Goal: Task Accomplishment & Management: Manage account settings

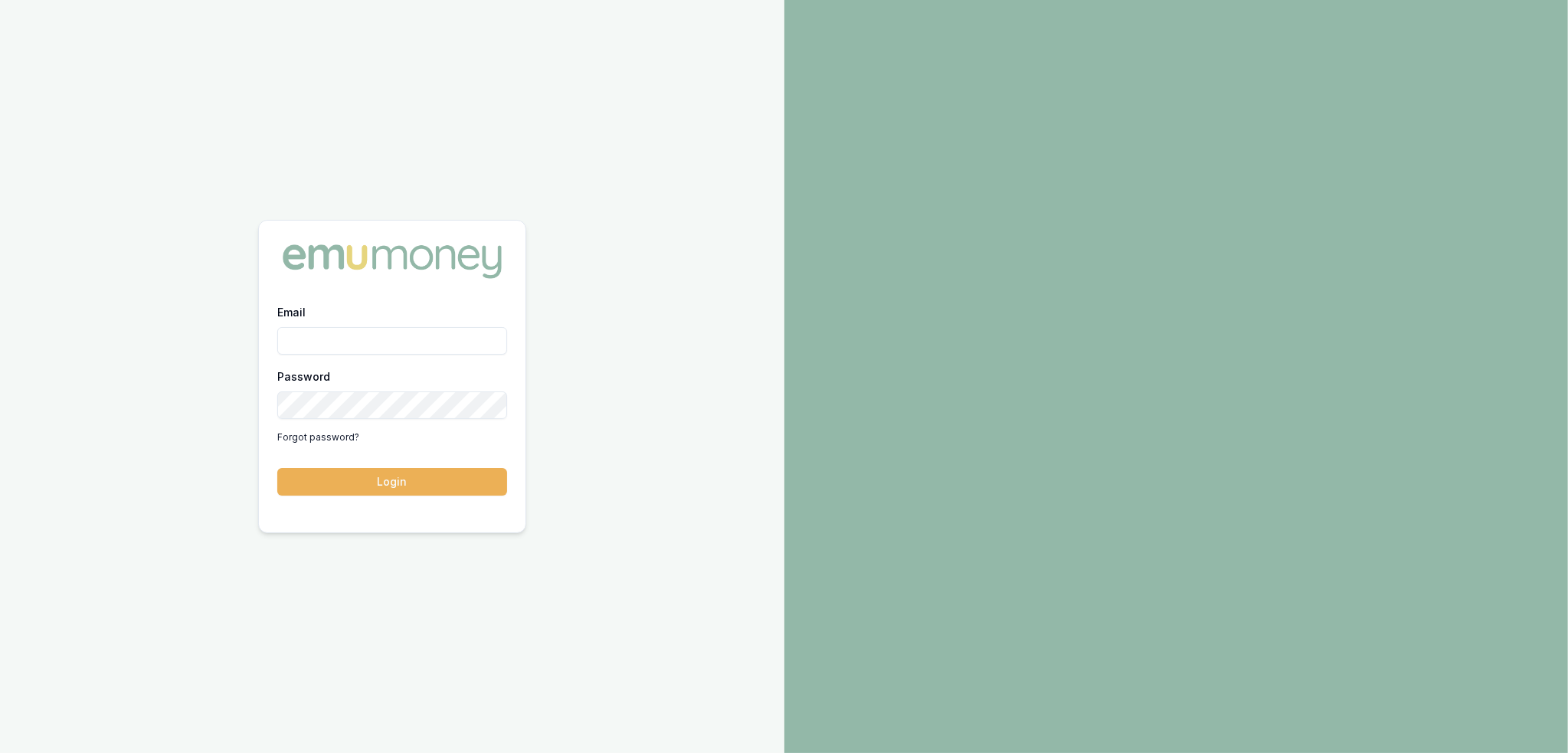
click at [372, 339] on input "Email" at bounding box center [392, 341] width 230 height 28
type input "robyn.adams@emumoney.com.au"
click at [425, 477] on button "Login" at bounding box center [392, 482] width 230 height 28
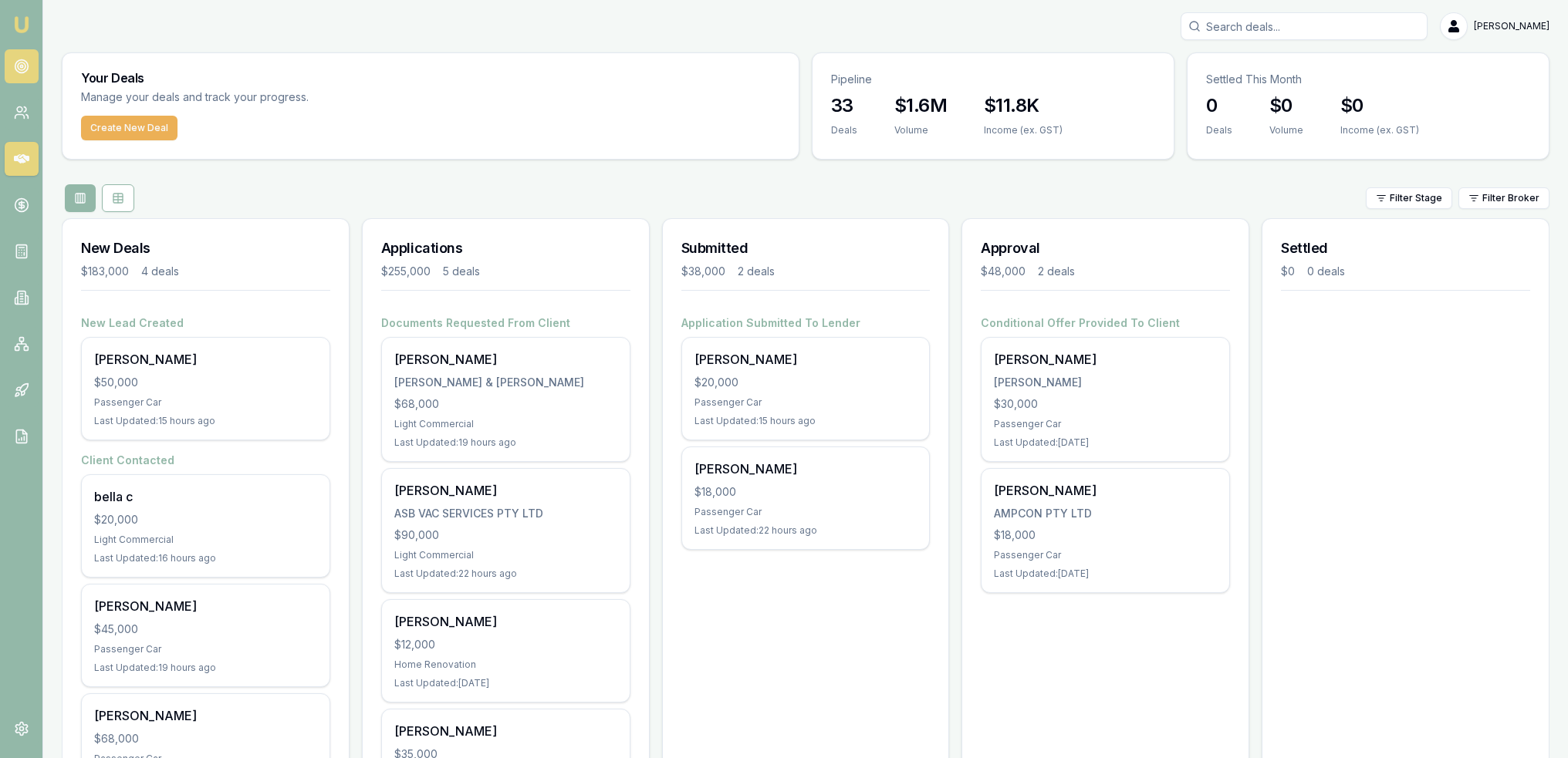
click at [18, 68] on circle at bounding box center [22, 66] width 8 height 8
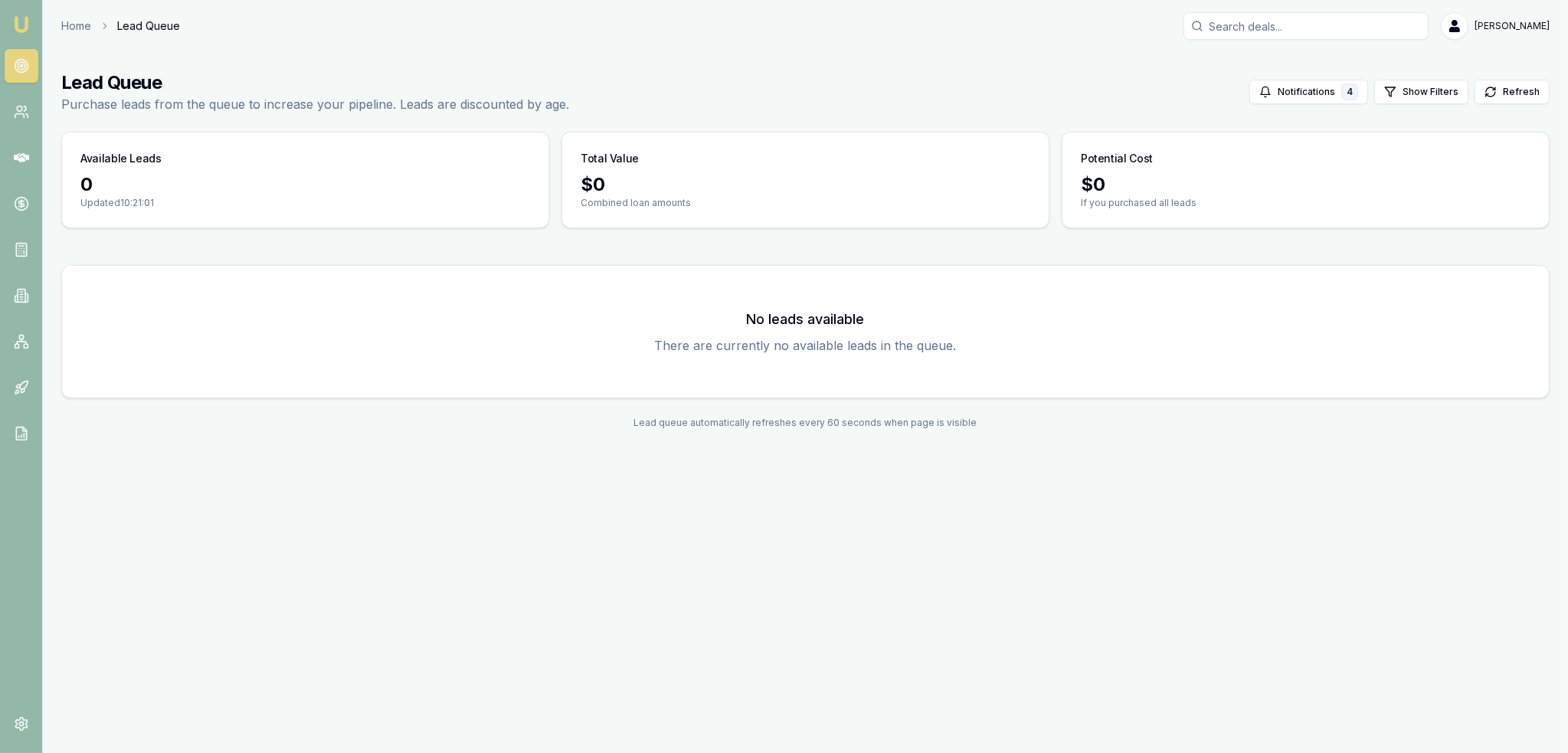
click at [12, 13] on link "Emu Broker" at bounding box center [22, 25] width 25 height 25
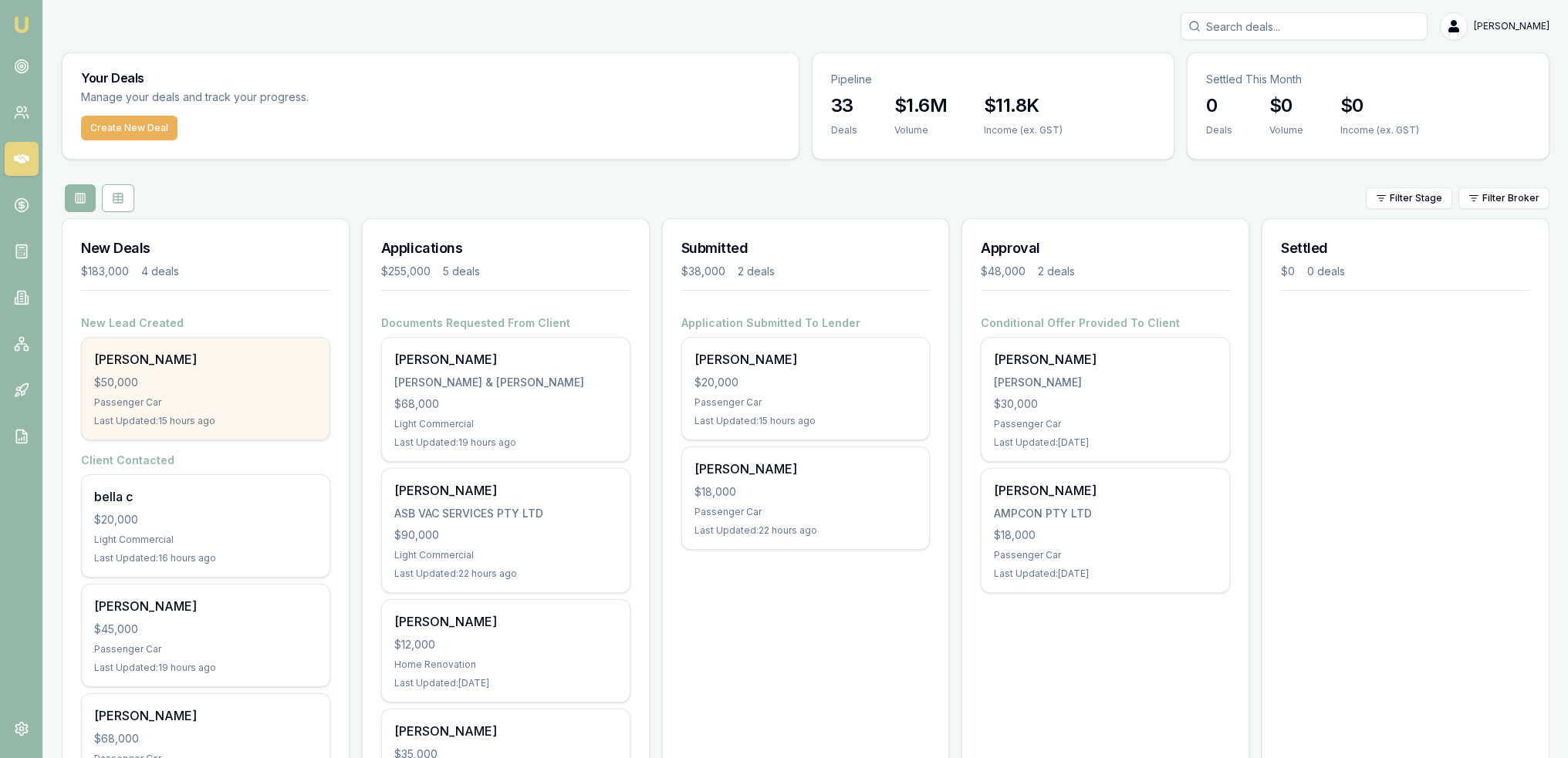
click at [176, 403] on div "Passenger Car" at bounding box center [206, 402] width 223 height 12
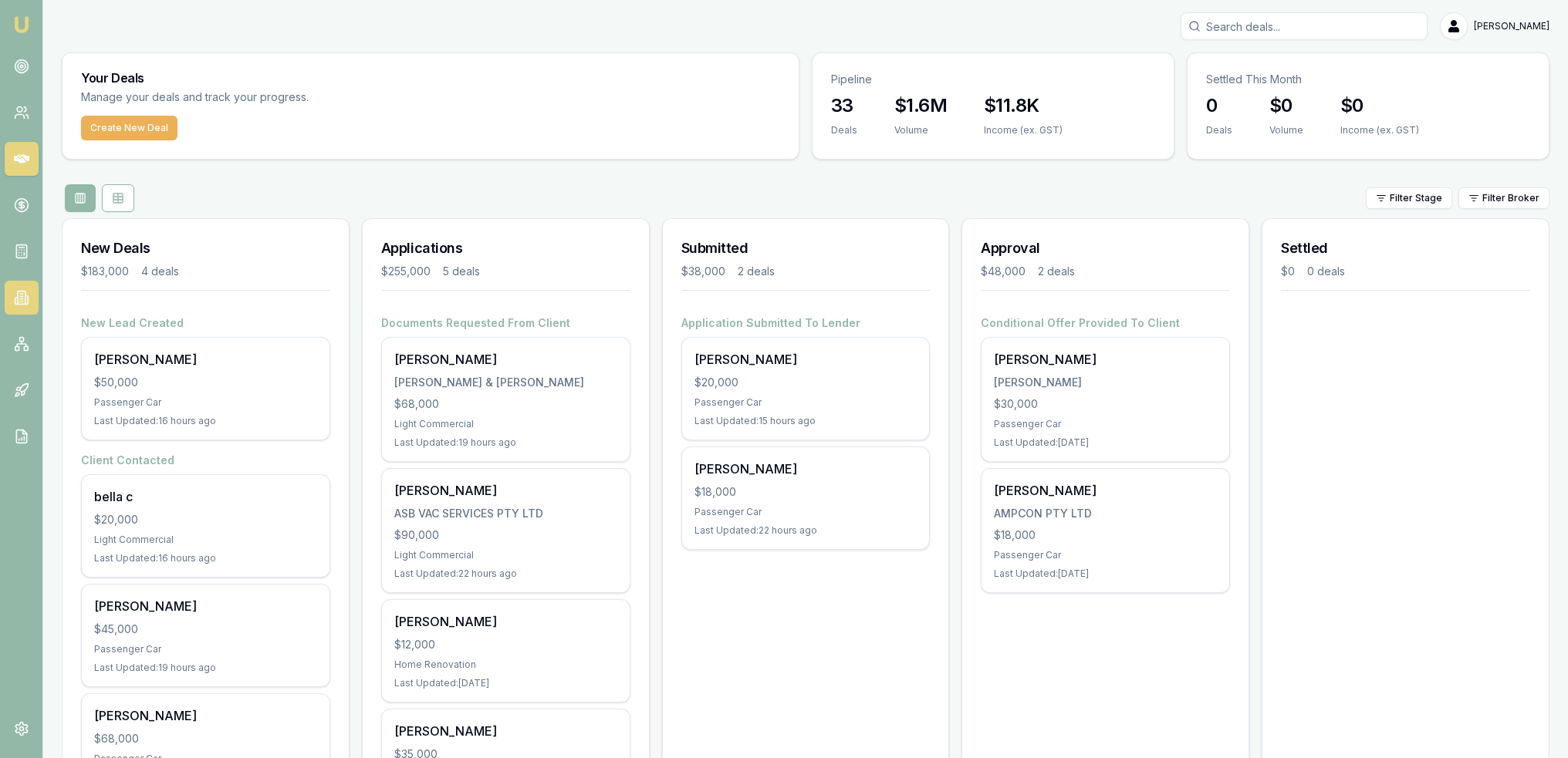
click at [25, 301] on icon at bounding box center [22, 298] width 8 height 13
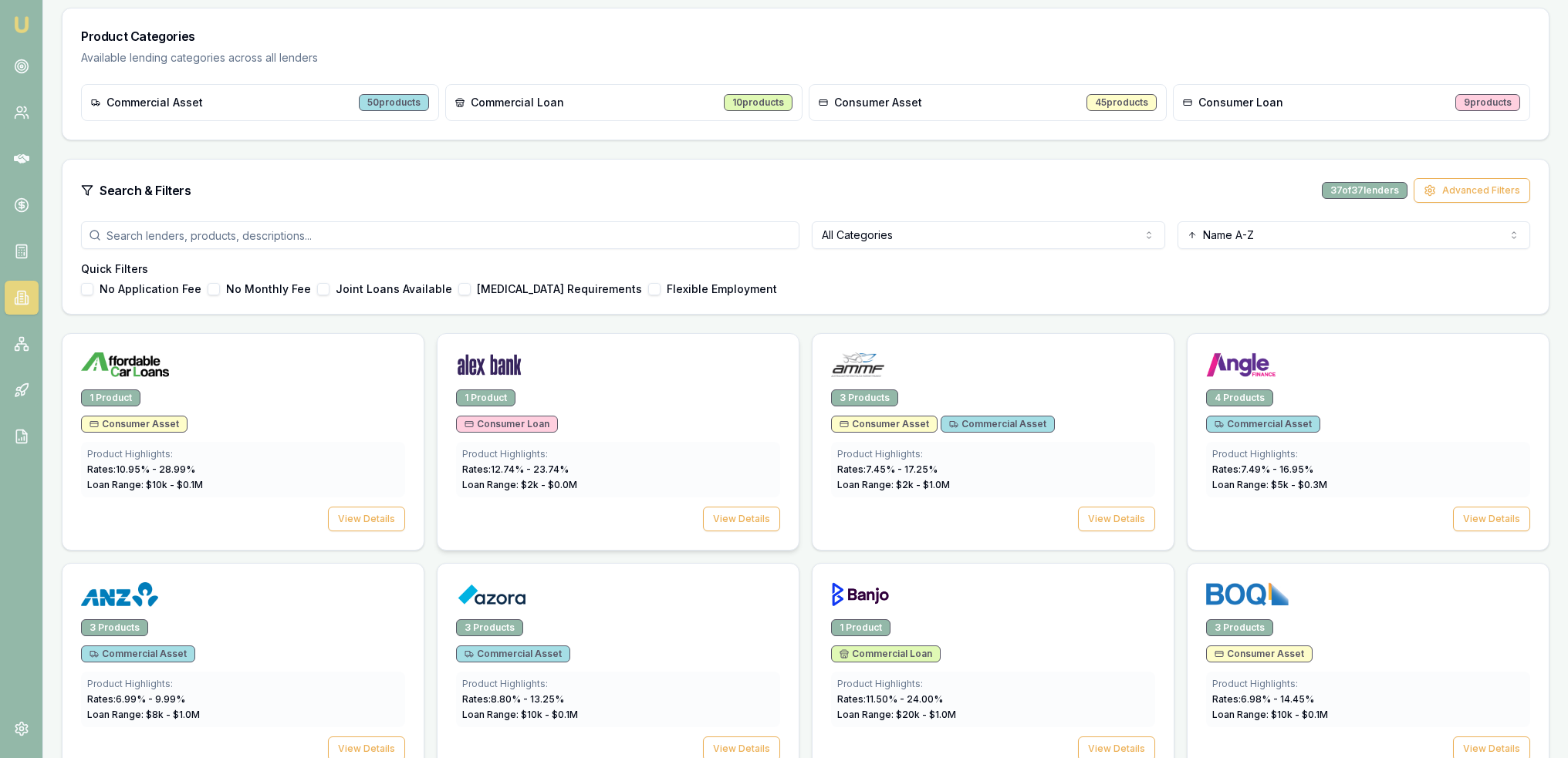
scroll to position [386, 0]
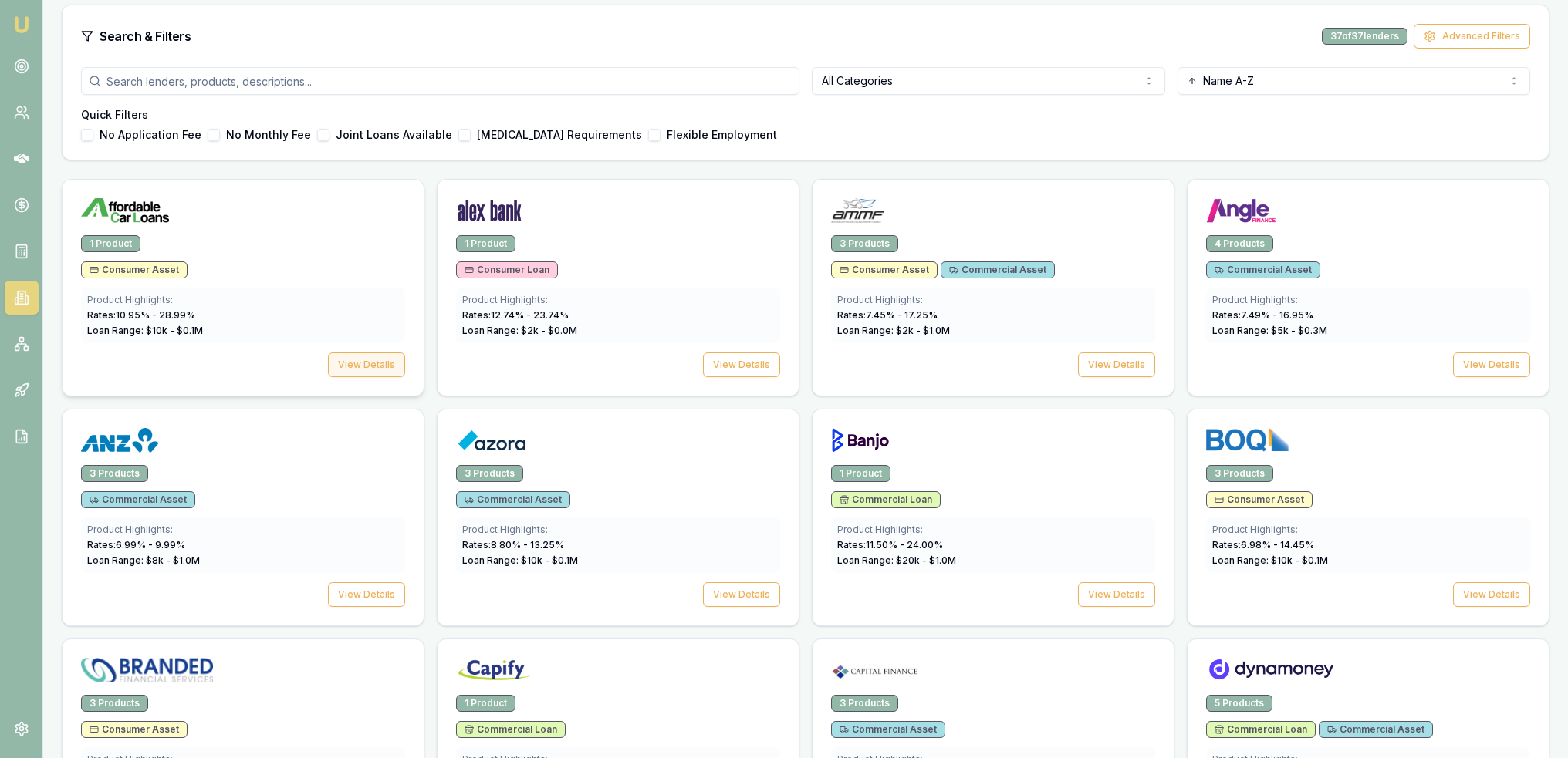
click at [367, 367] on button "View Details" at bounding box center [366, 365] width 77 height 25
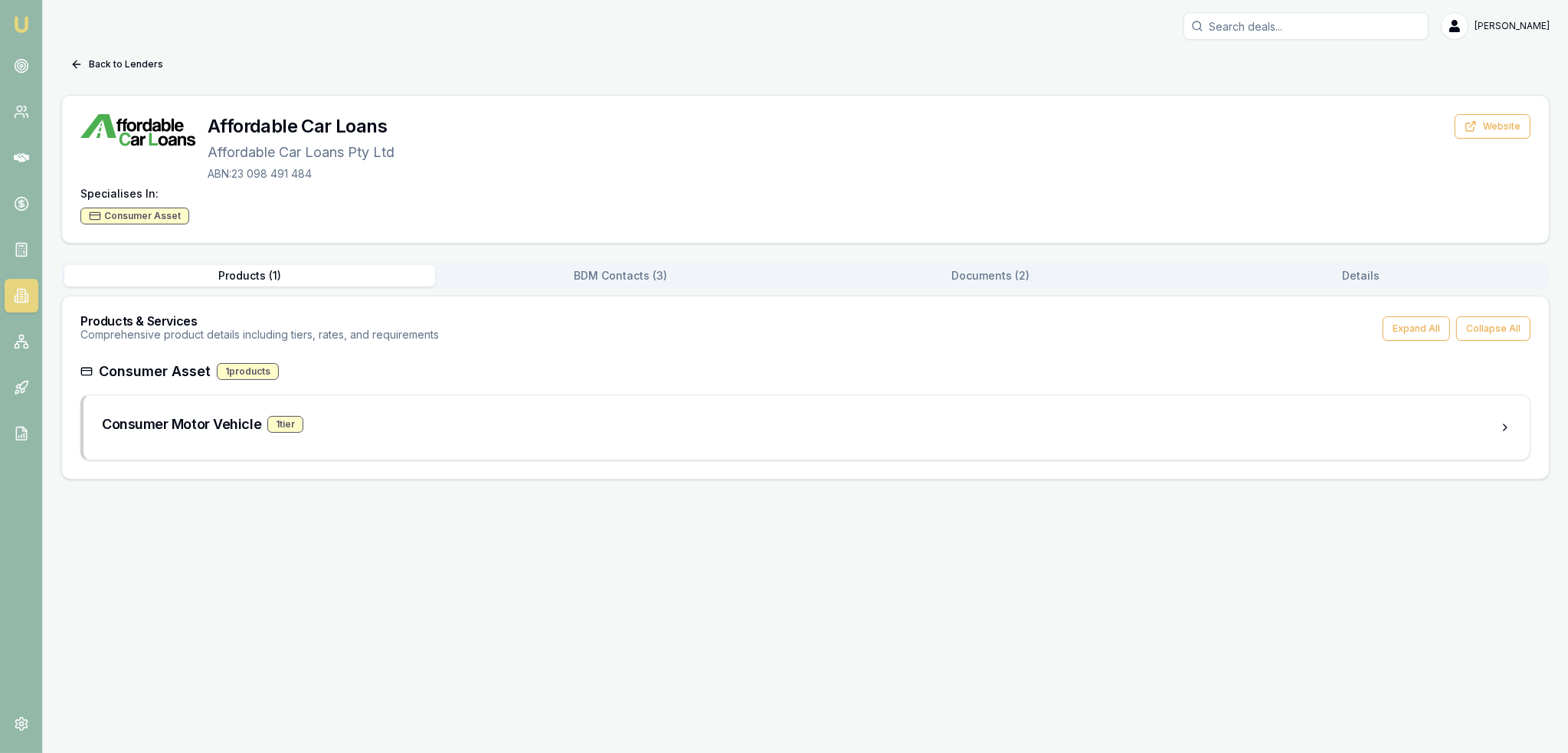
click at [1009, 273] on button "Documents ( 2 )" at bounding box center [990, 276] width 371 height 22
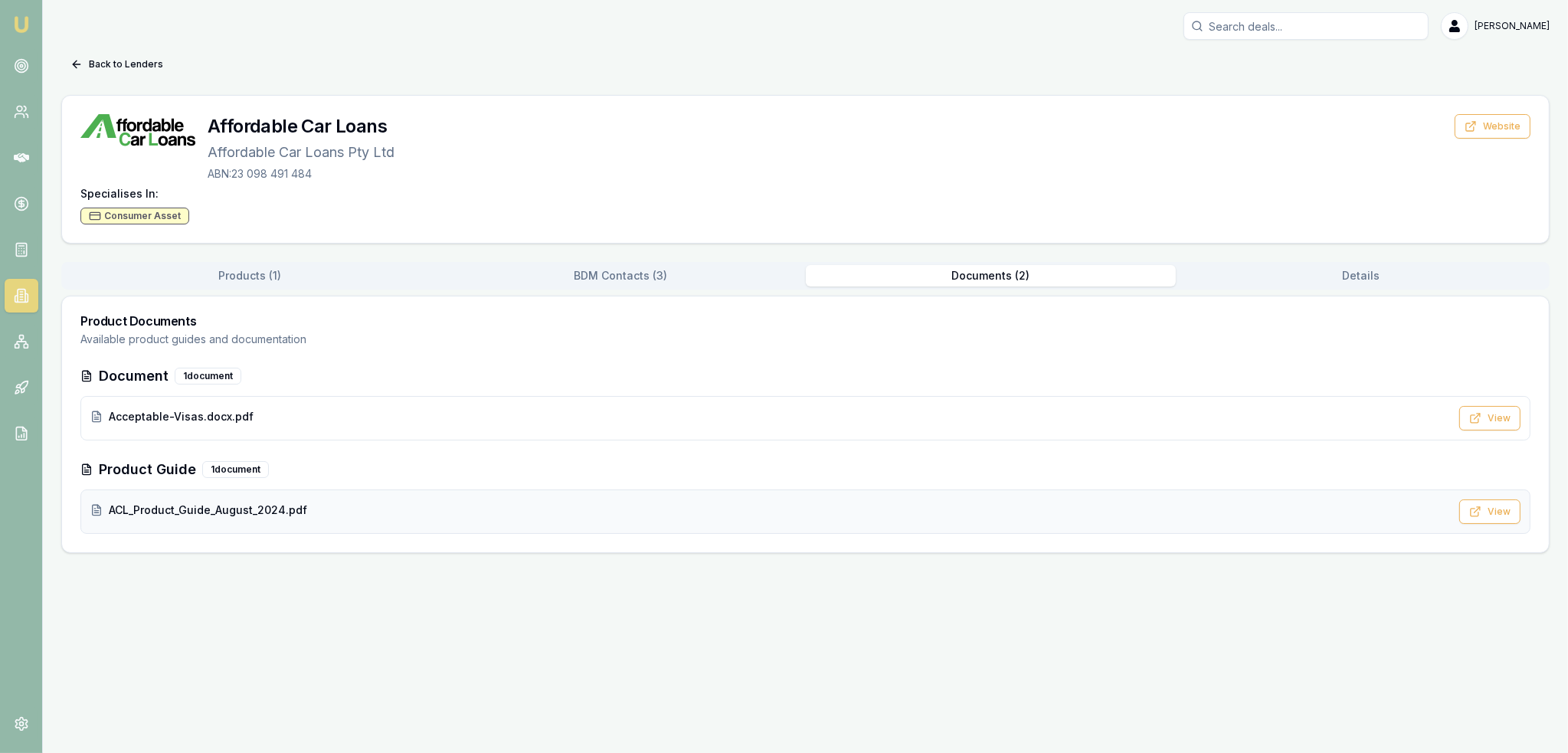
click at [186, 505] on span "ACL_Product_Guide_August_2024.pdf" at bounding box center [208, 511] width 198 height 15
click at [119, 65] on button "Back to Lenders" at bounding box center [116, 64] width 111 height 25
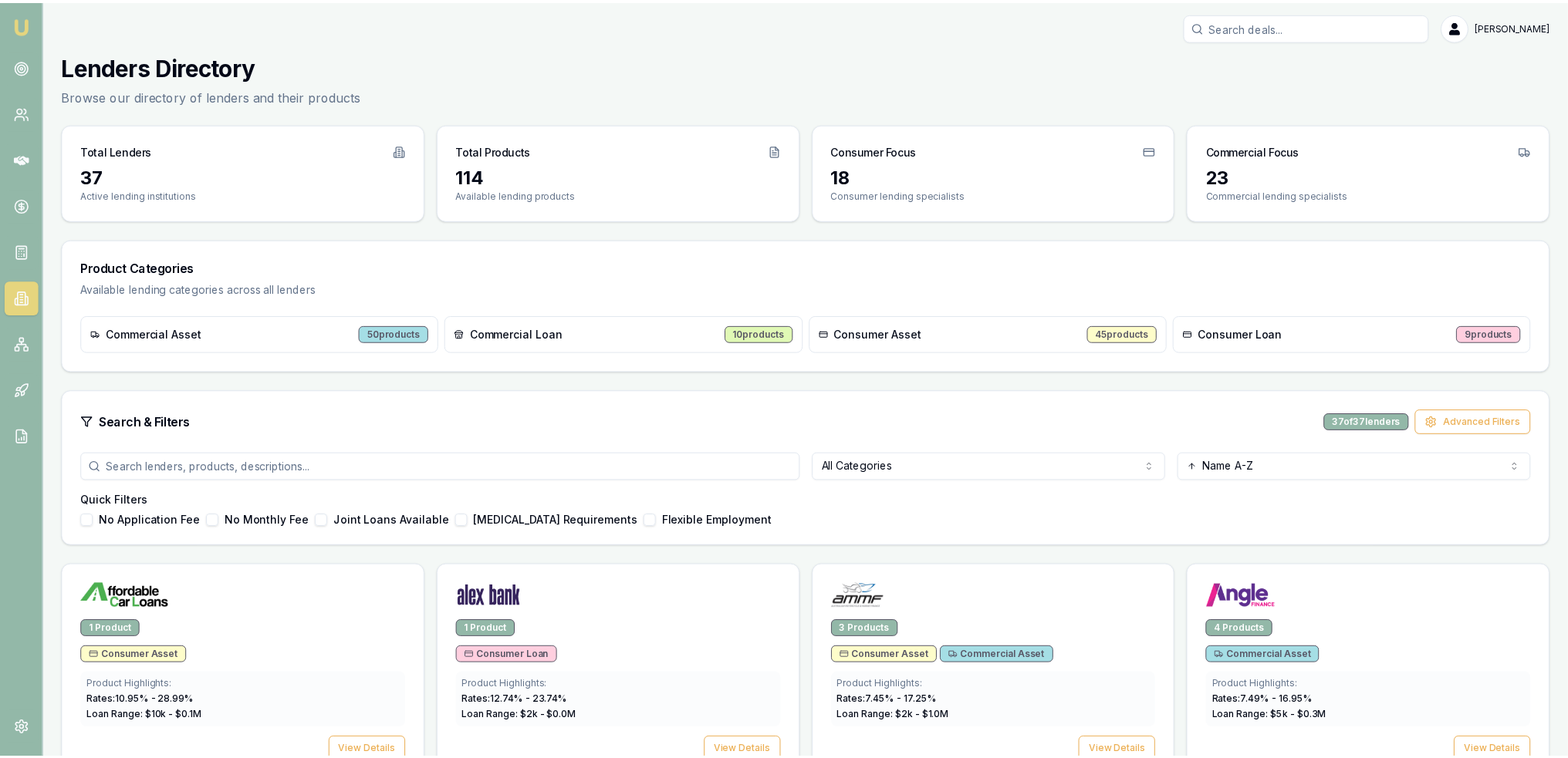
scroll to position [386, 0]
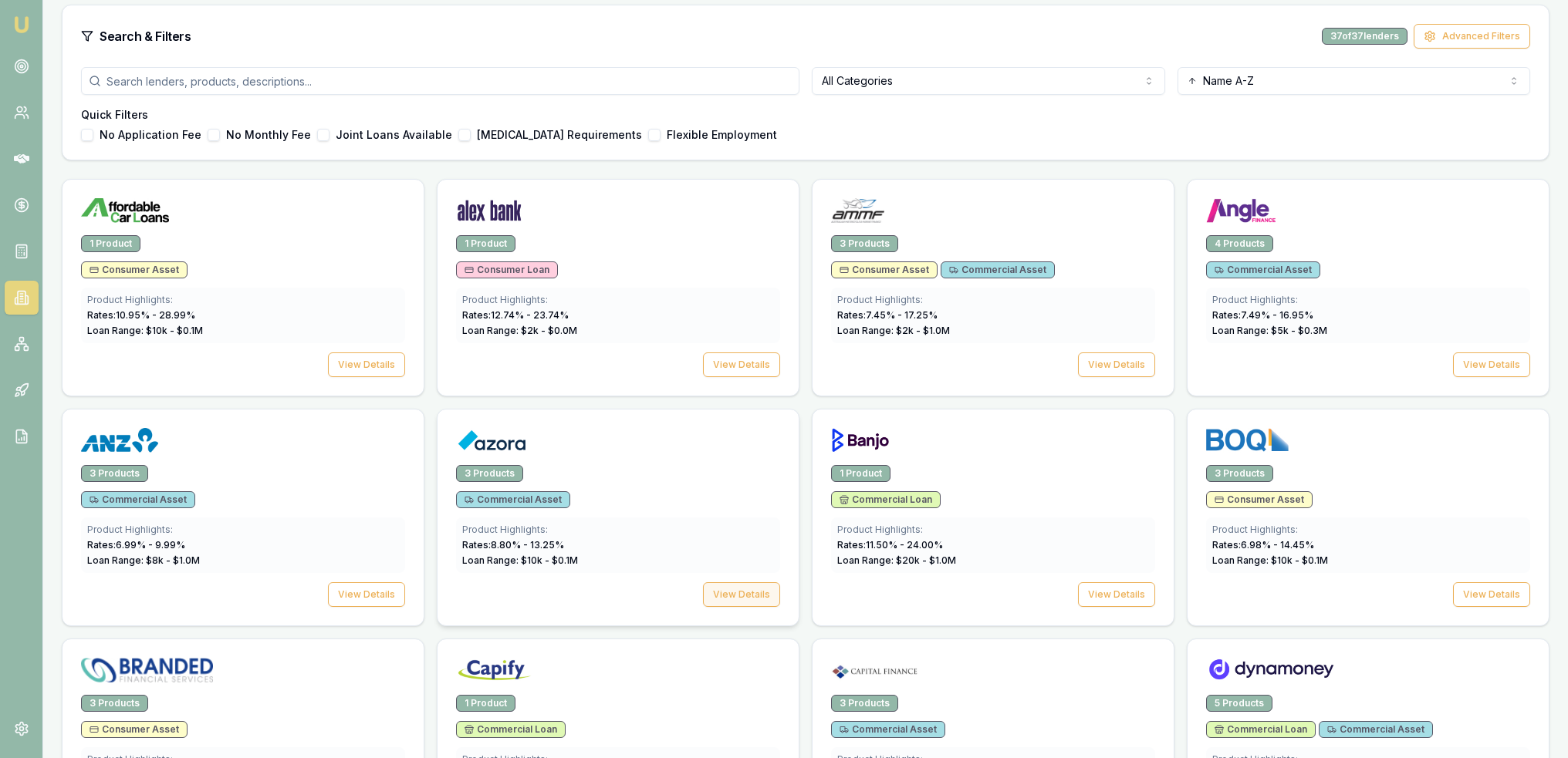
click at [743, 594] on button "View Details" at bounding box center [741, 595] width 77 height 25
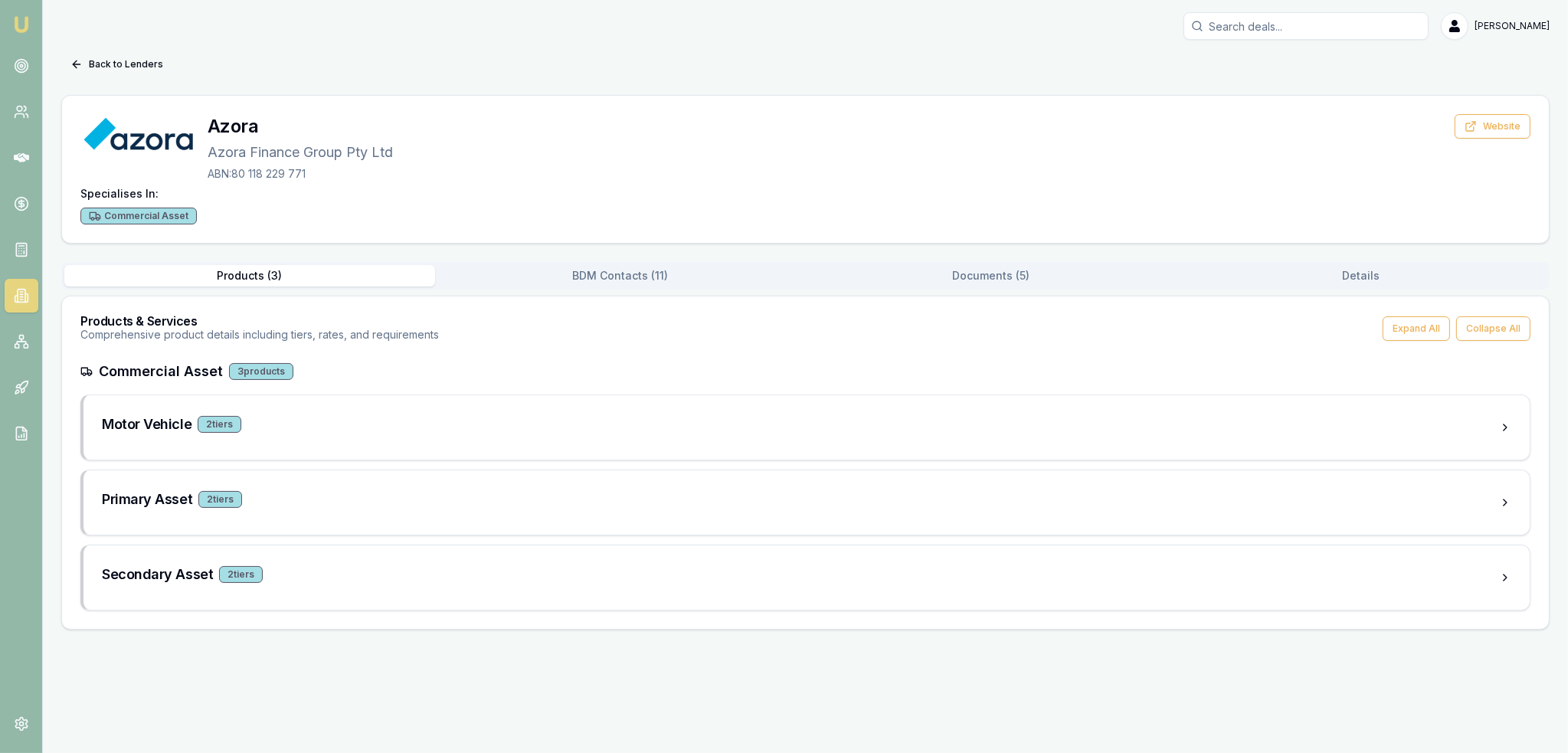
click at [957, 278] on button "Documents ( 5 )" at bounding box center [990, 276] width 371 height 22
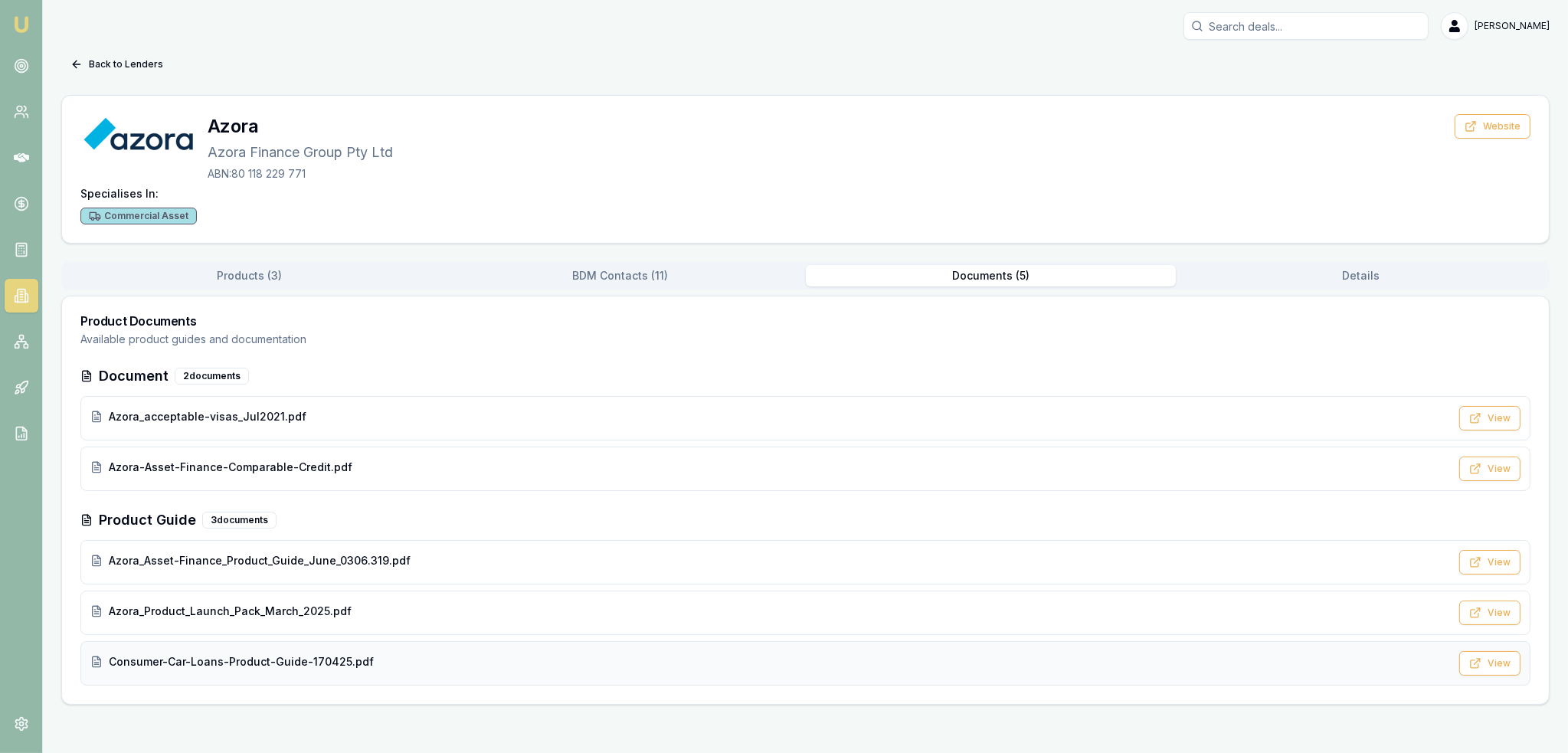
click at [249, 658] on span "Consumer-Car-Loans-Product-Guide-170425.pdf" at bounding box center [241, 662] width 265 height 15
click at [110, 64] on button "Back to Lenders" at bounding box center [116, 64] width 111 height 25
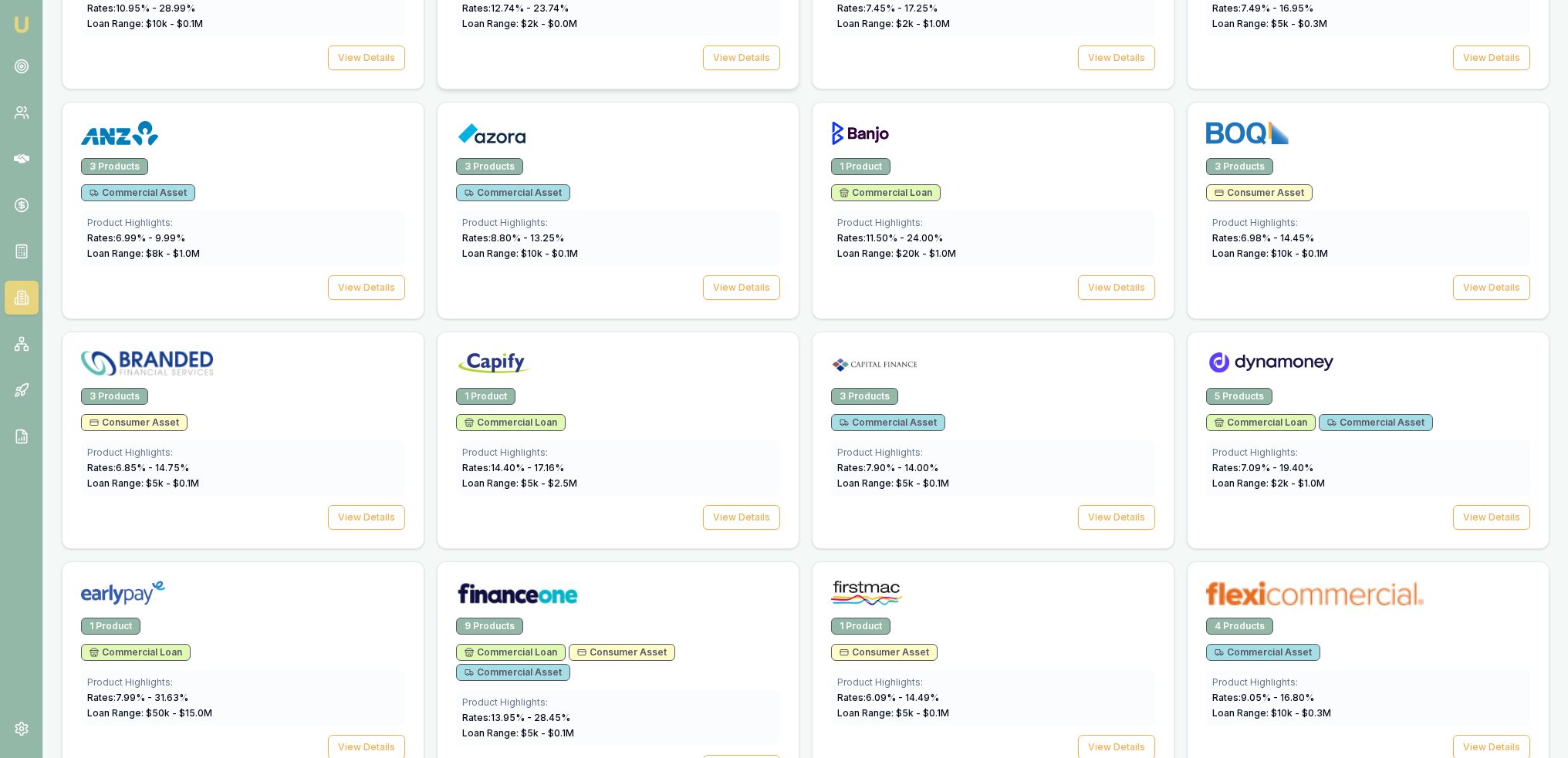
scroll to position [694, 0]
drag, startPoint x: 1481, startPoint y: 282, endPoint x: 1472, endPoint y: 283, distance: 9.1
click at [1481, 282] on button "View Details" at bounding box center [1491, 286] width 77 height 25
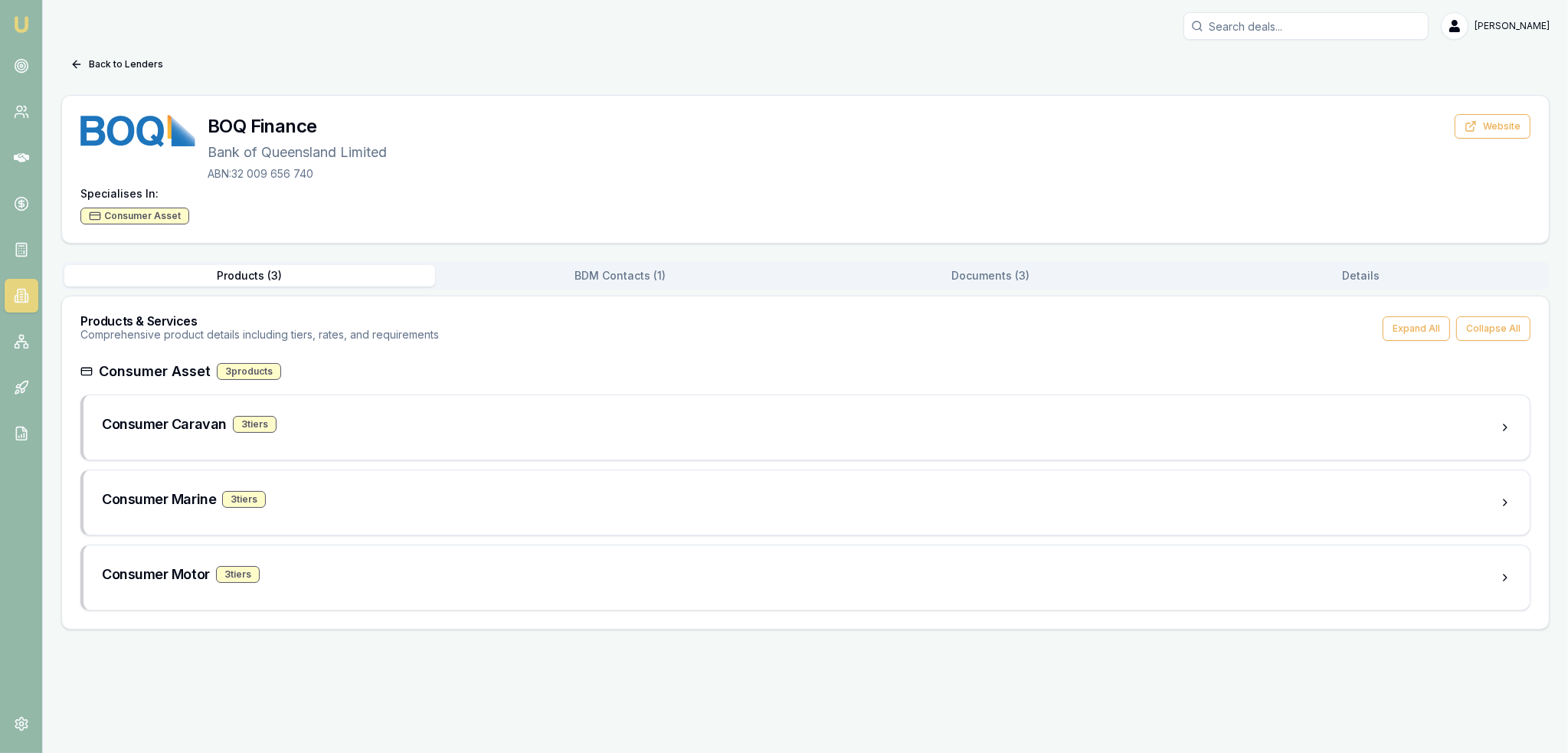
click at [984, 277] on button "Documents ( 3 )" at bounding box center [990, 276] width 371 height 22
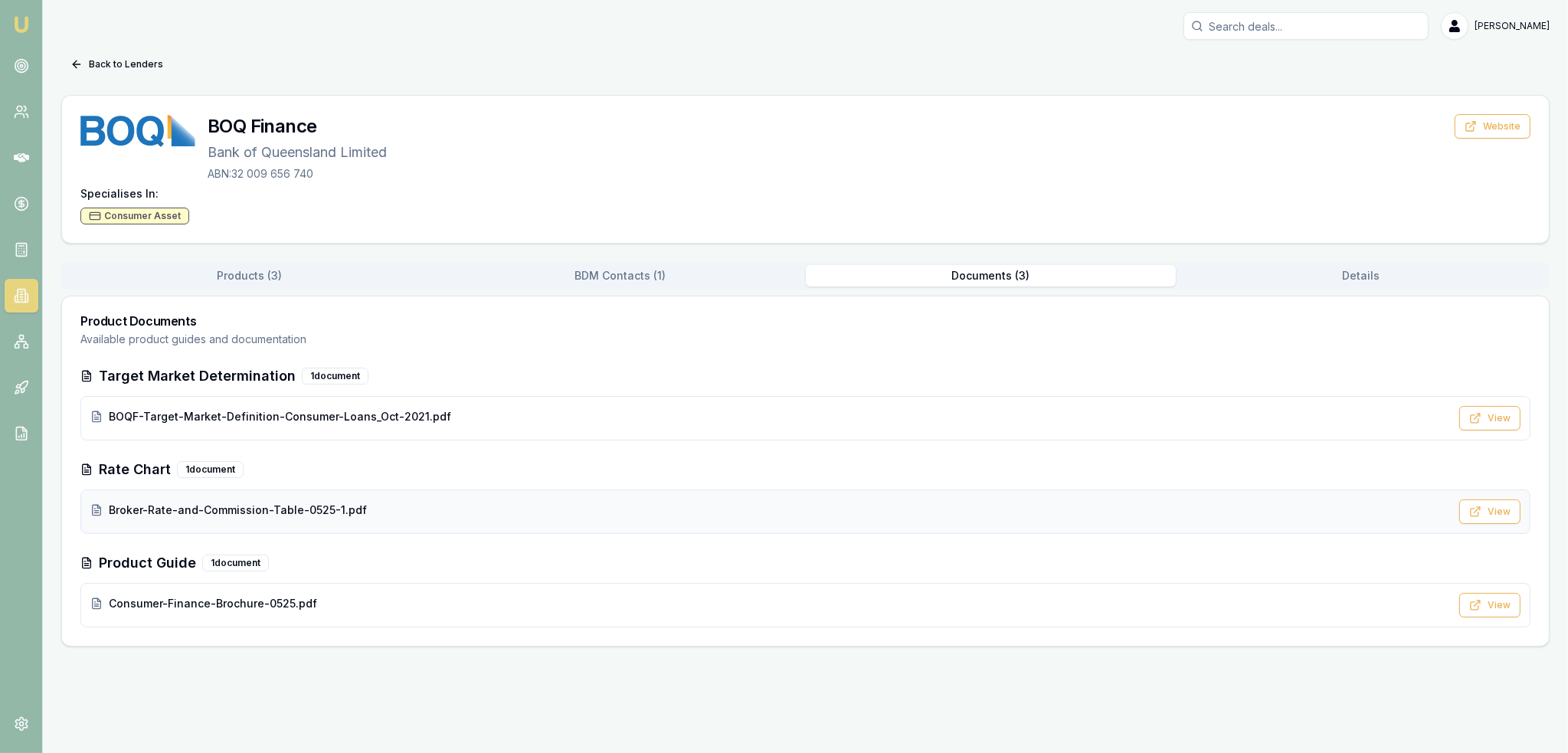
click at [253, 503] on span "Broker-Rate-and-Commission-Table-0525-1.pdf" at bounding box center [237, 511] width 258 height 15
click at [107, 64] on button "Back to Lenders" at bounding box center [116, 64] width 111 height 25
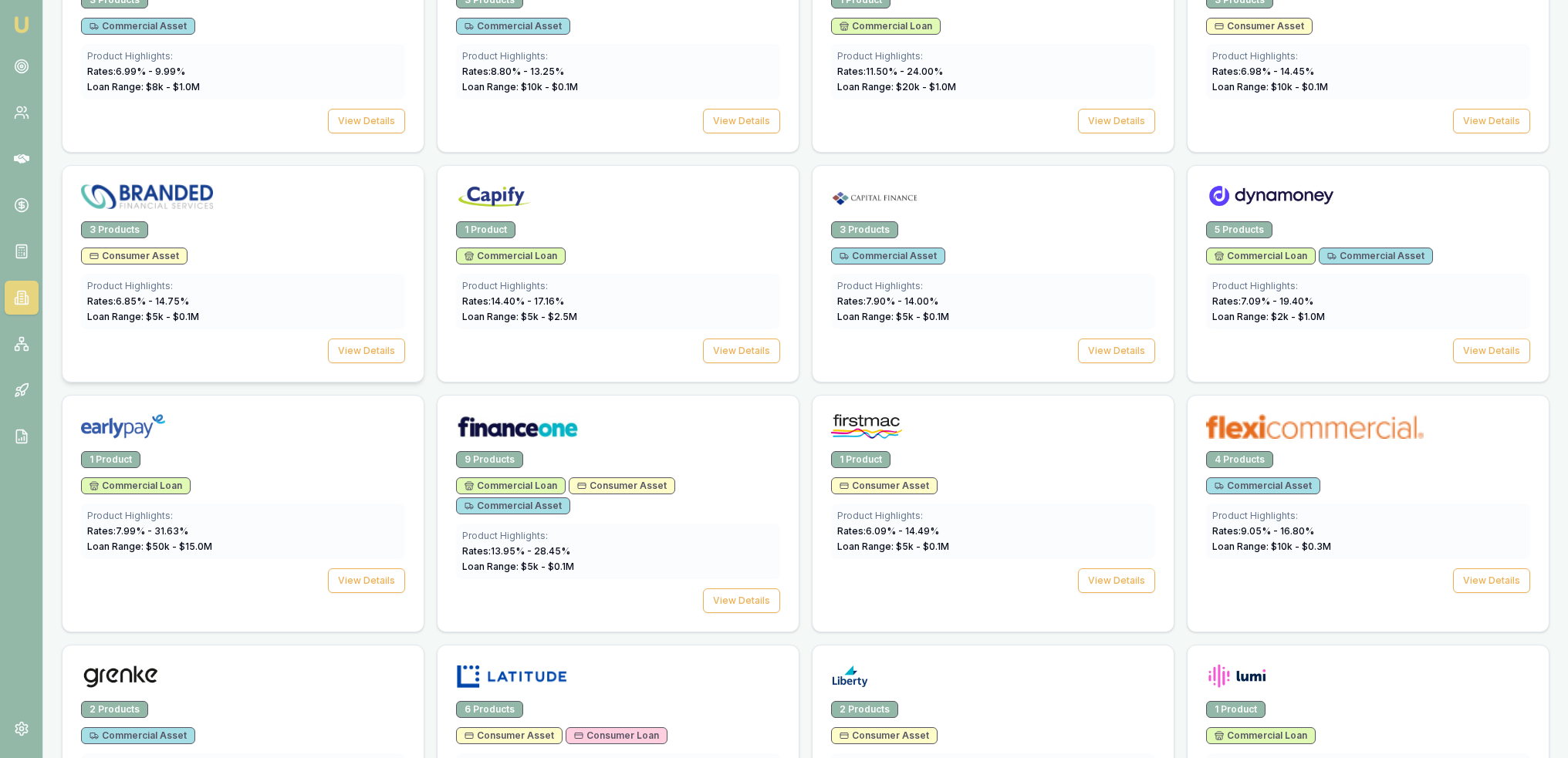
scroll to position [926, 0]
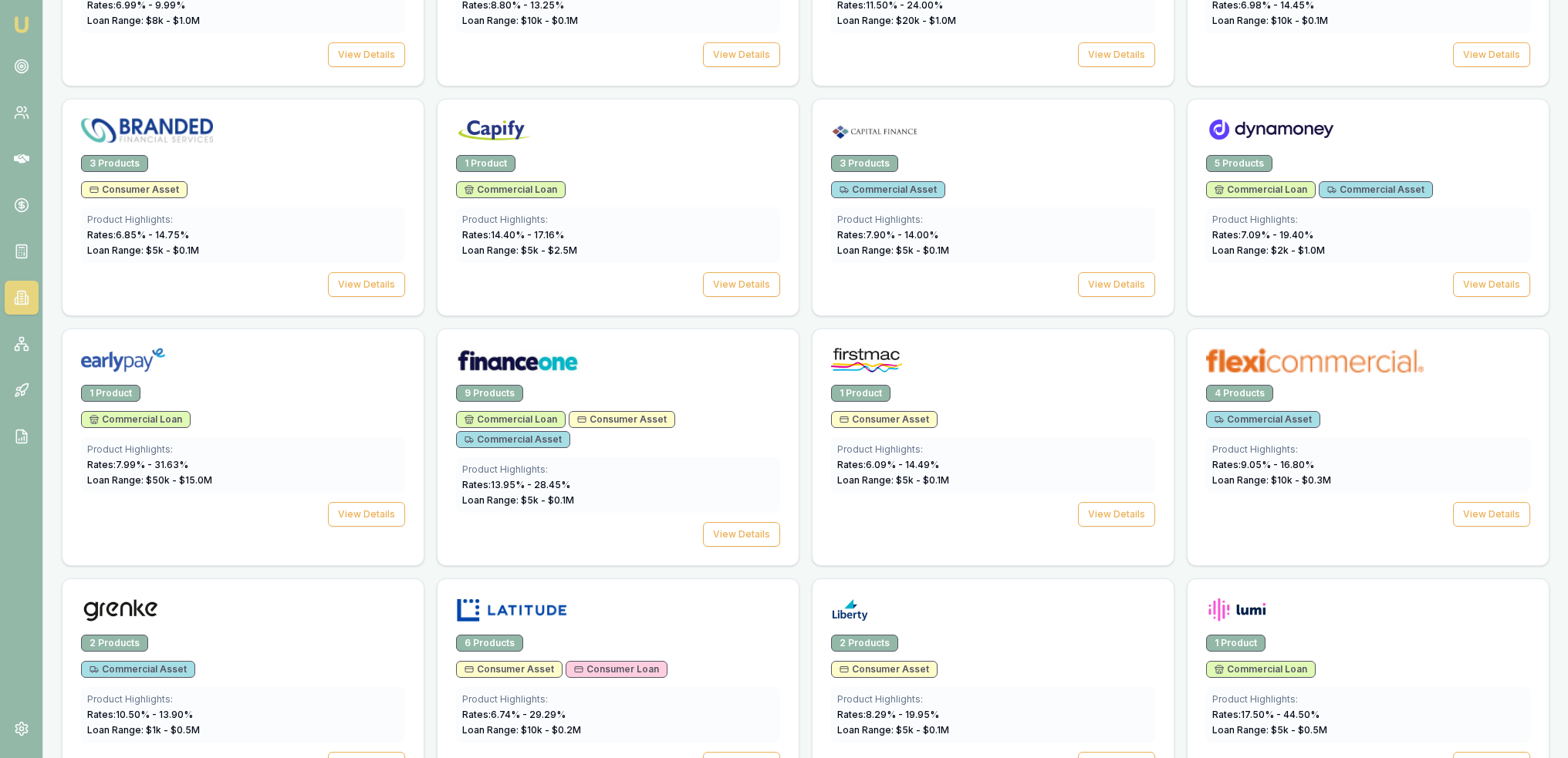
click at [18, 23] on img at bounding box center [22, 25] width 19 height 19
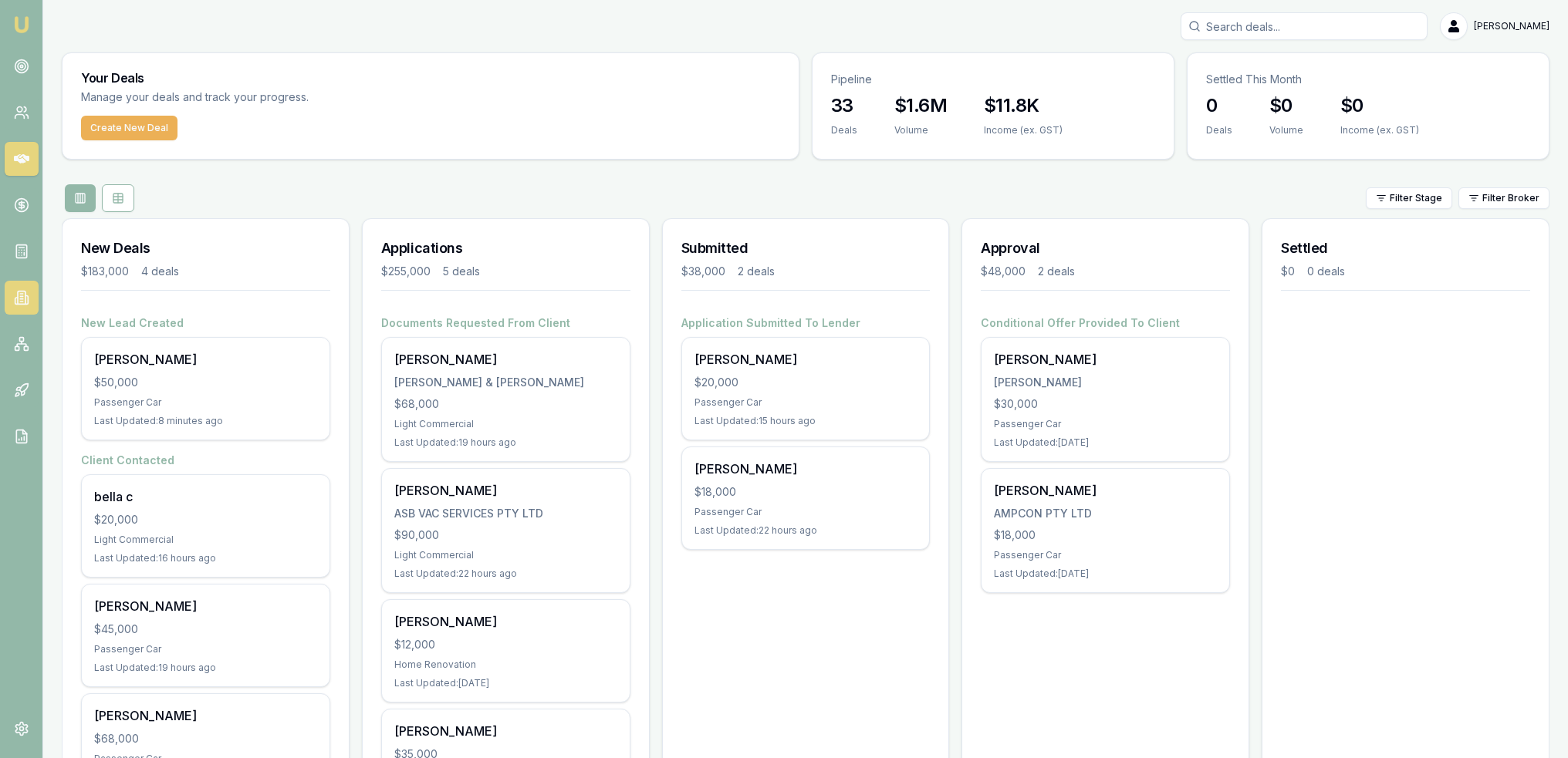
click at [25, 300] on icon at bounding box center [22, 298] width 8 height 13
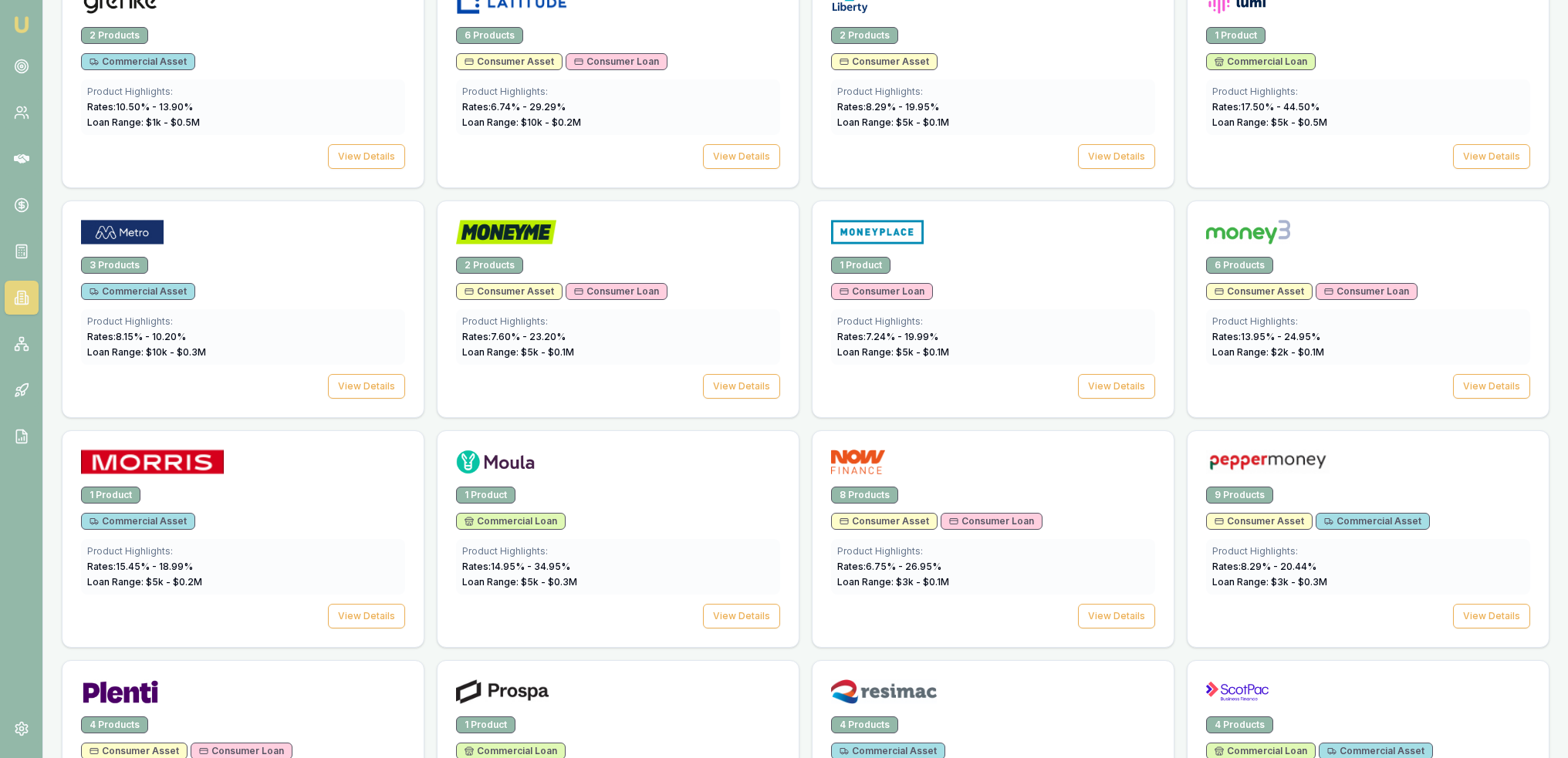
scroll to position [1543, 0]
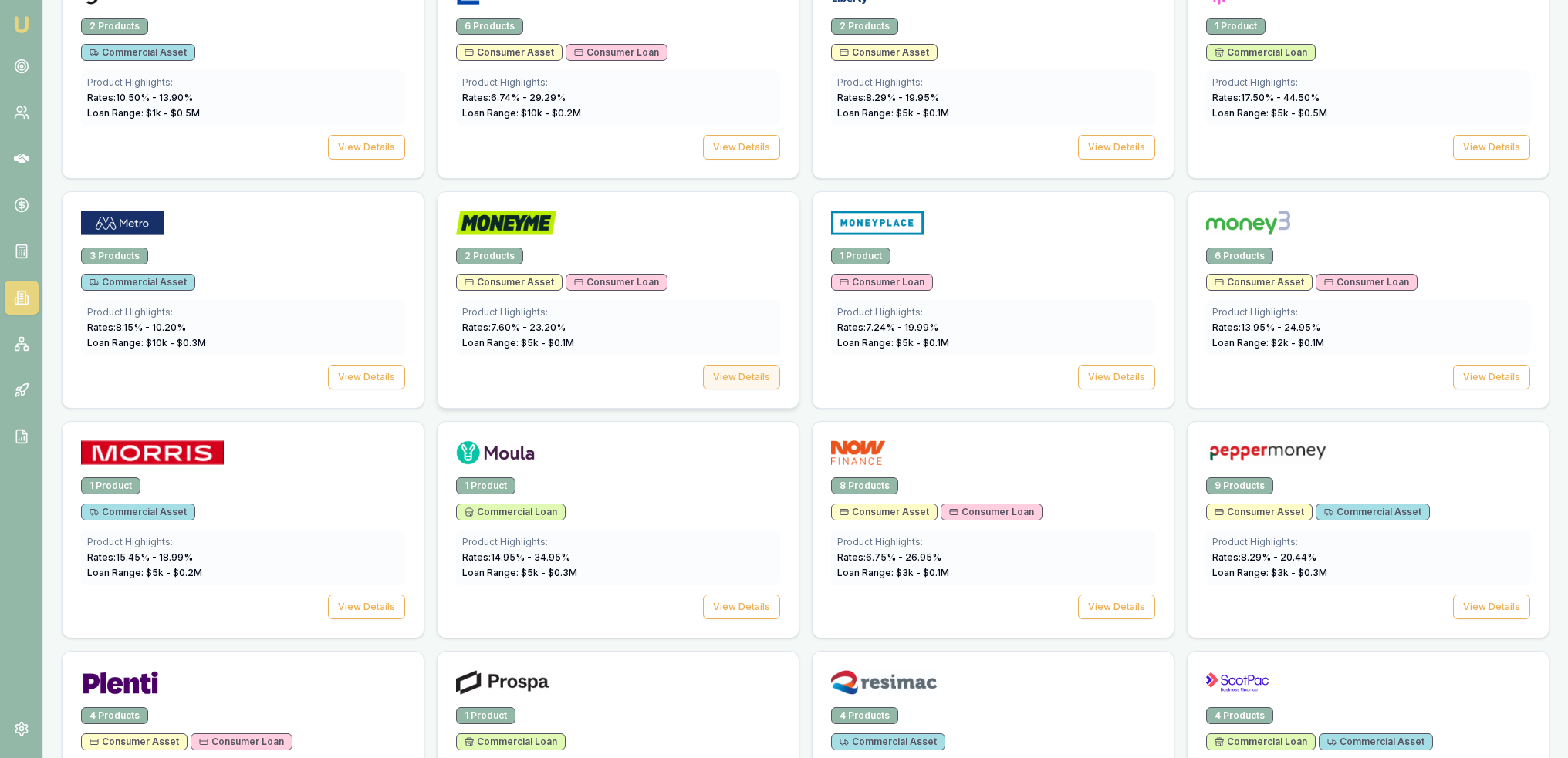
click at [750, 374] on button "View Details" at bounding box center [741, 377] width 77 height 25
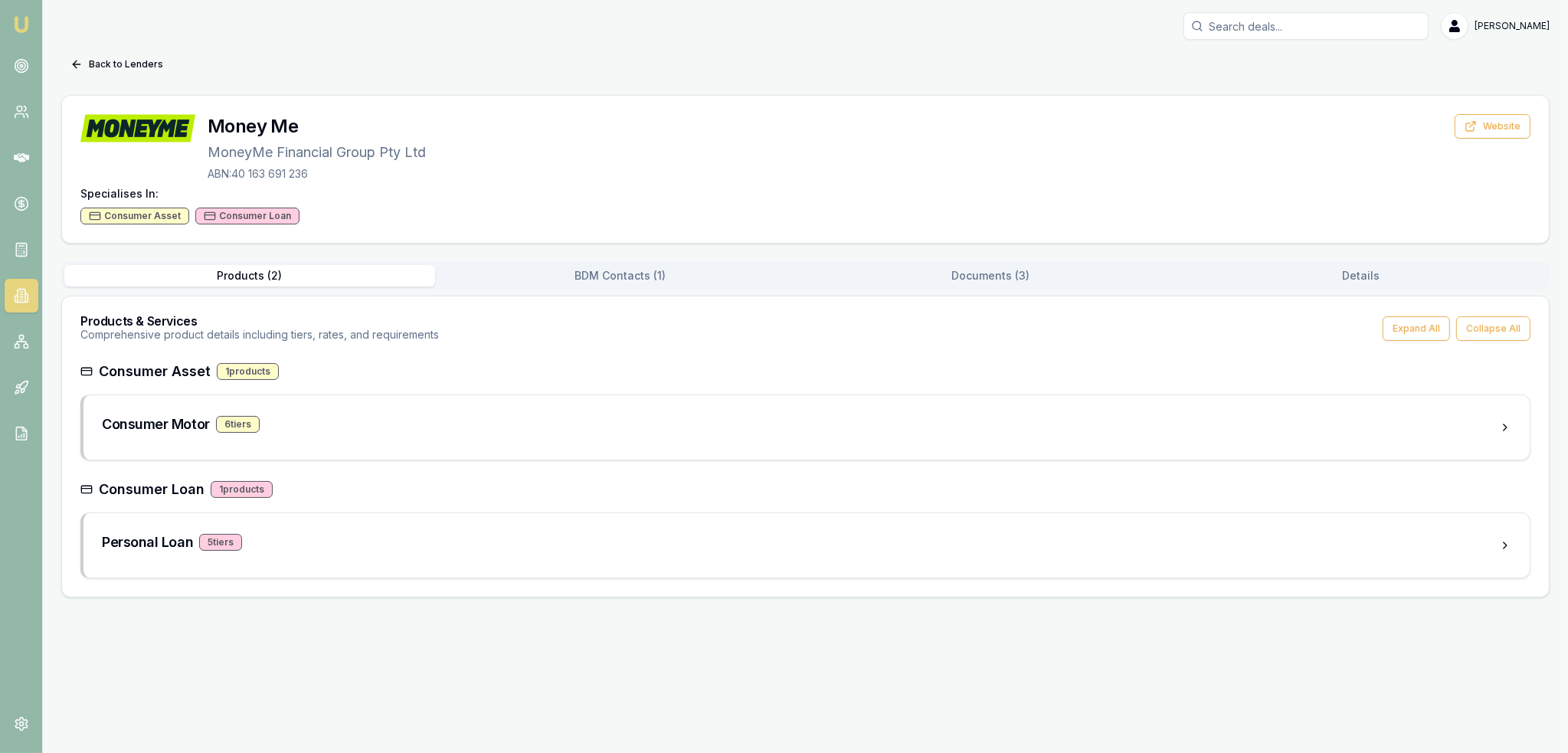
click at [976, 280] on button "Documents ( 3 )" at bounding box center [990, 276] width 371 height 22
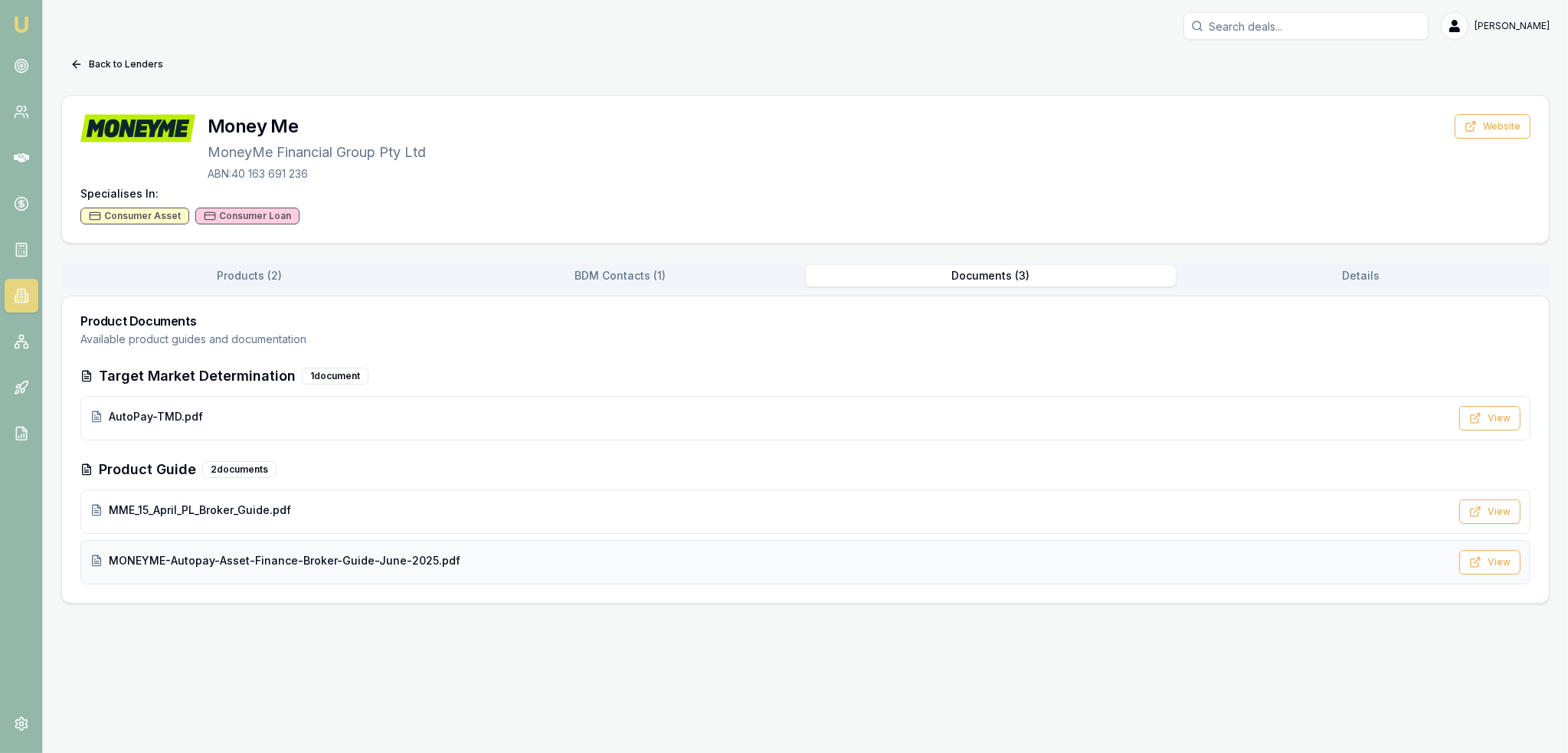
click at [269, 562] on span "MONEYME-Autopay-Asset-Finance-Broker-Guide-June-2025.pdf" at bounding box center [284, 561] width 352 height 15
click at [22, 22] on img at bounding box center [22, 25] width 19 height 19
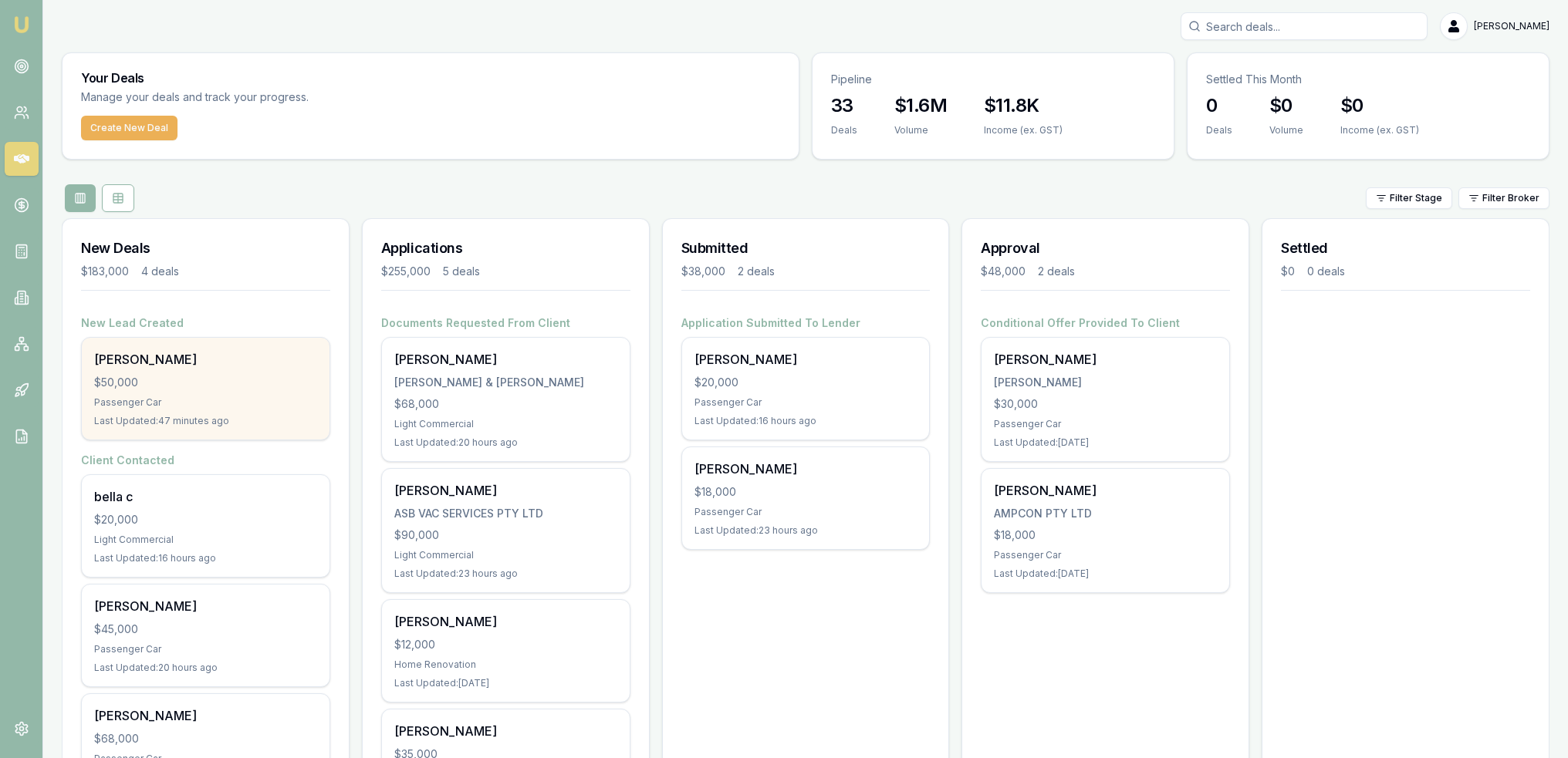
click at [172, 373] on div "Stephen Ashby $50,000 Passenger Car Last Updated: 47 minutes ago" at bounding box center [205, 388] width 247 height 102
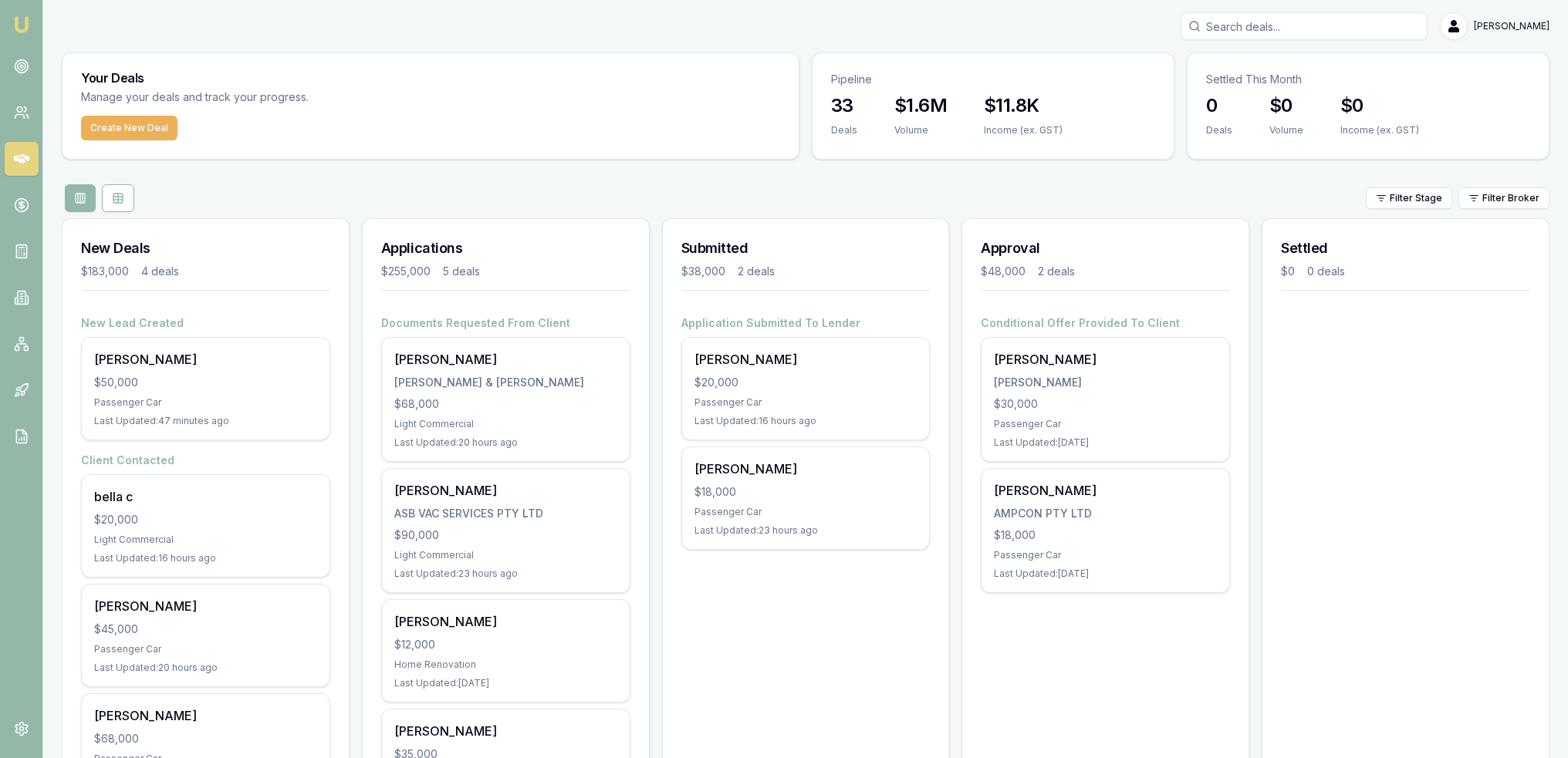
click at [22, 24] on img at bounding box center [22, 25] width 19 height 19
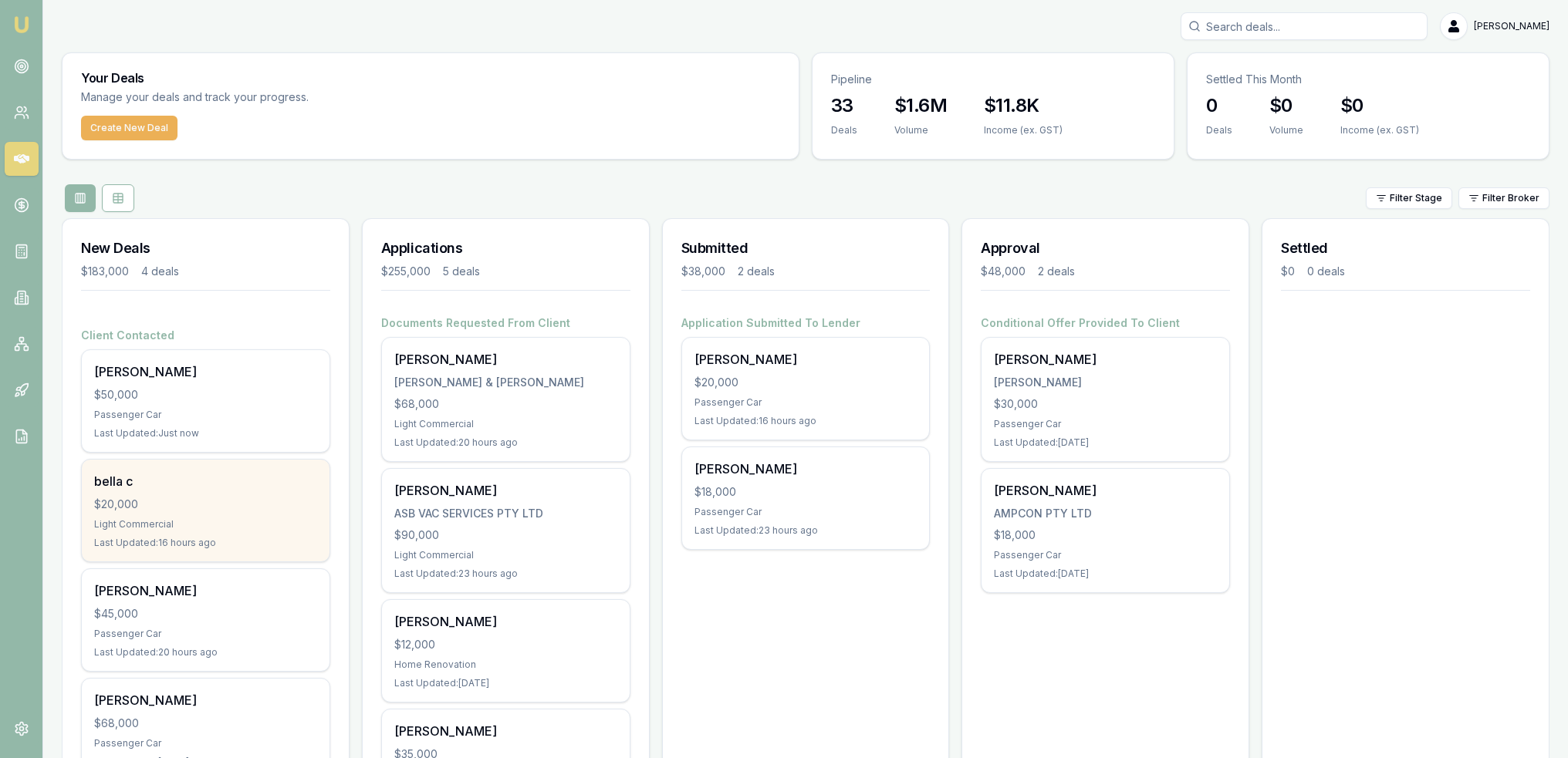
click at [235, 519] on div "Light Commercial" at bounding box center [206, 525] width 223 height 12
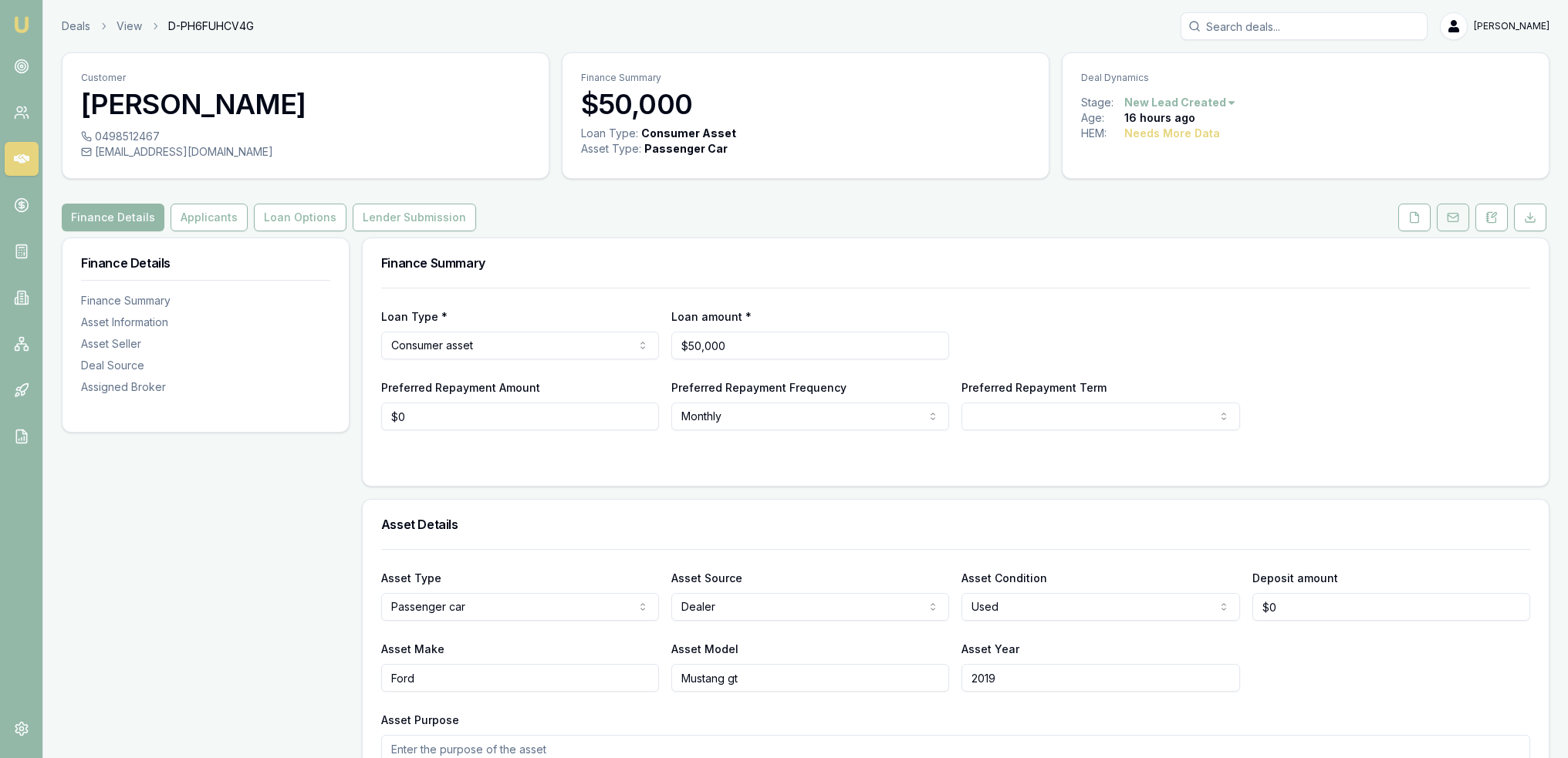
drag, startPoint x: 1491, startPoint y: 216, endPoint x: 1460, endPoint y: 227, distance: 32.9
click at [1491, 216] on icon at bounding box center [1492, 218] width 12 height 12
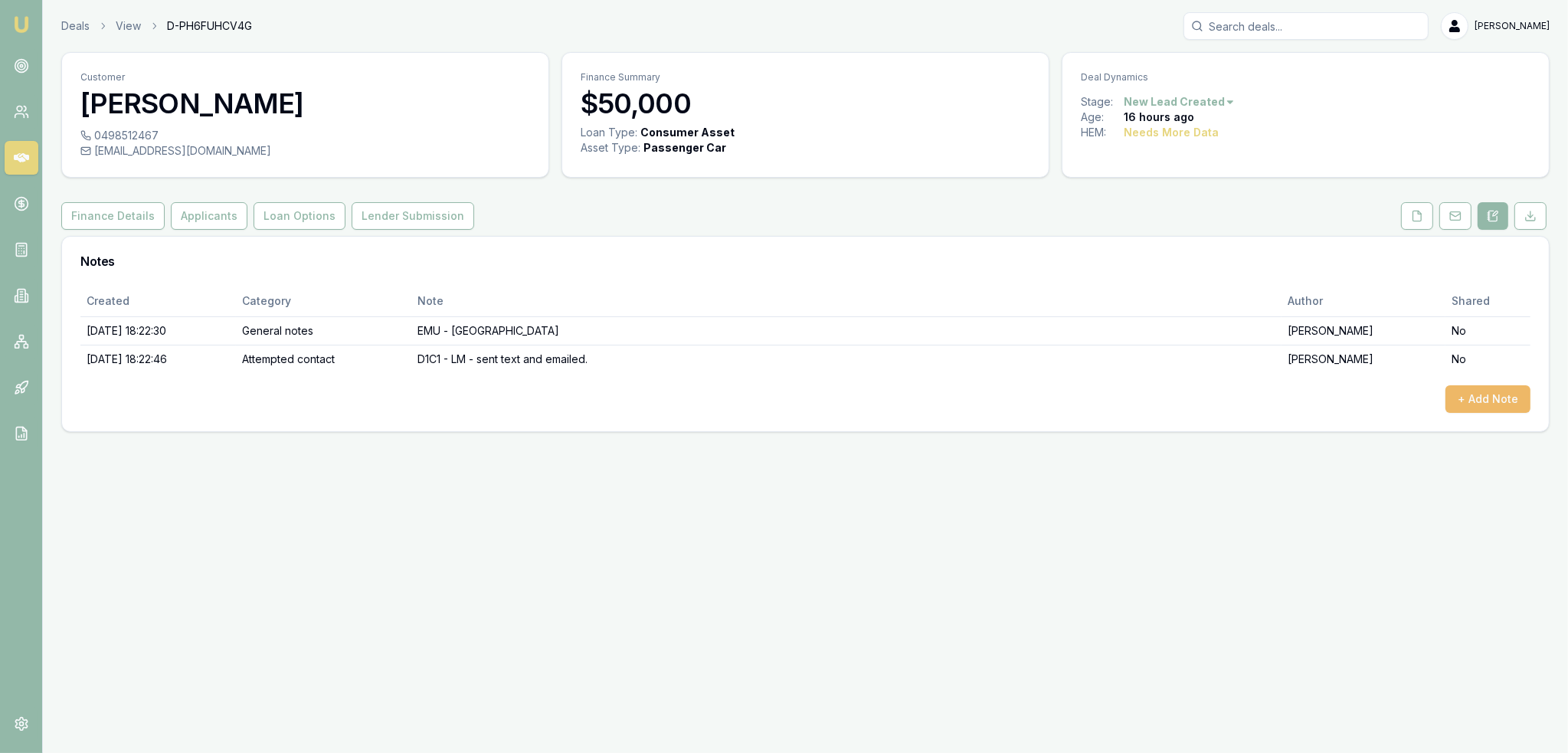
click at [1480, 393] on button "+ Add Note" at bounding box center [1487, 399] width 85 height 28
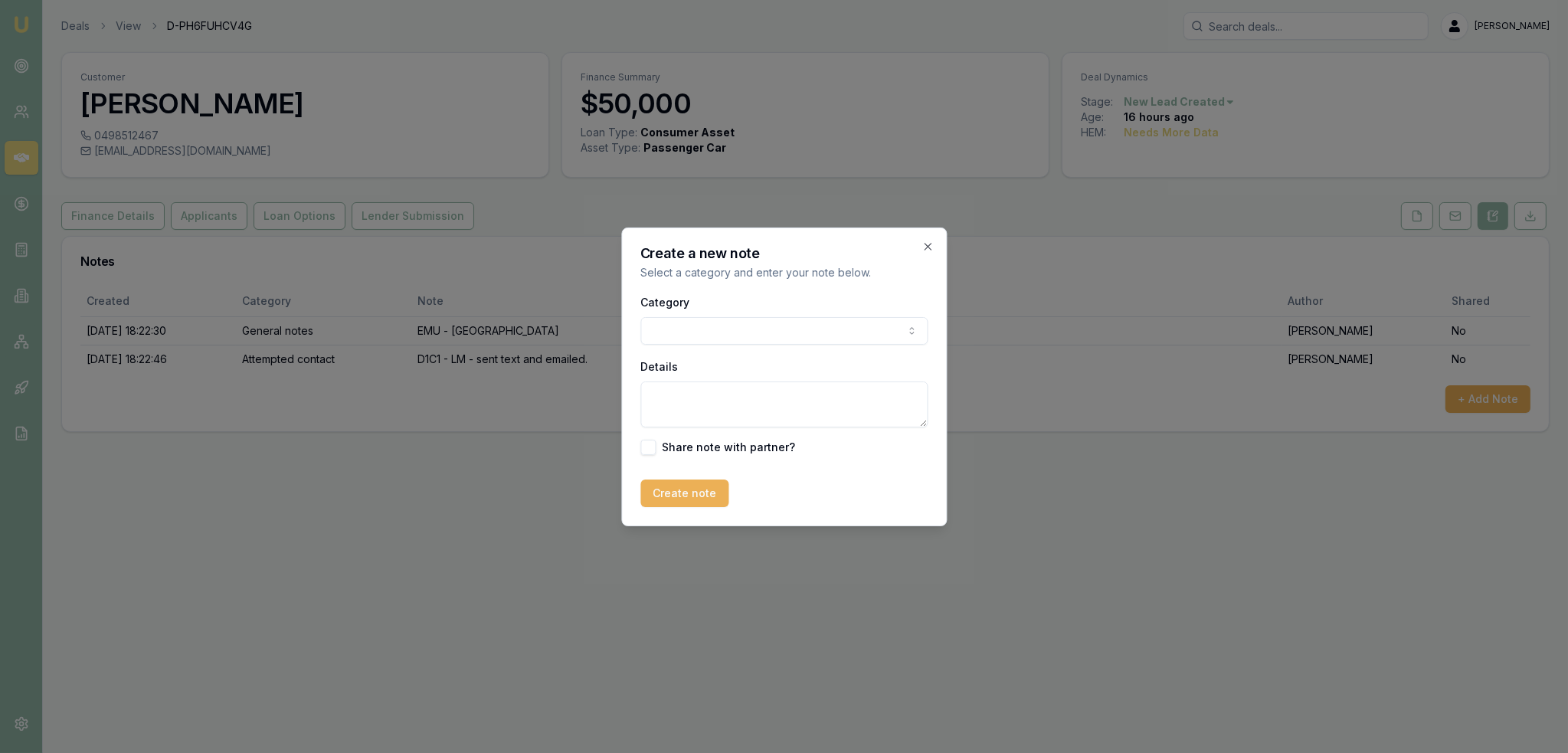
click at [768, 342] on body "Emu Broker Deals View D-PH6FUHCV4G [PERSON_NAME] Toggle Menu Customer [PERSON_N…" at bounding box center [784, 376] width 1568 height 753
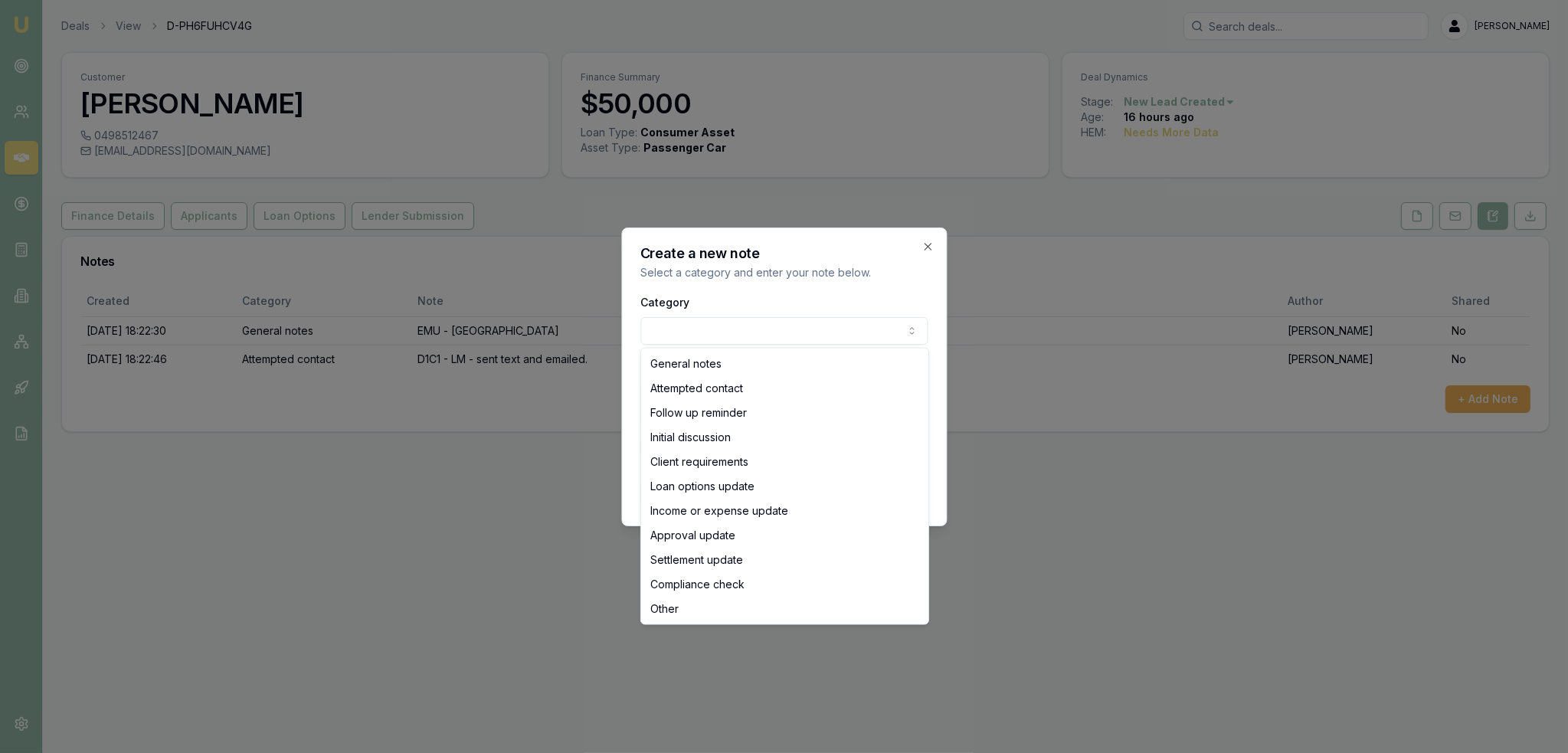
select select "INITIAL_DISCUSSION"
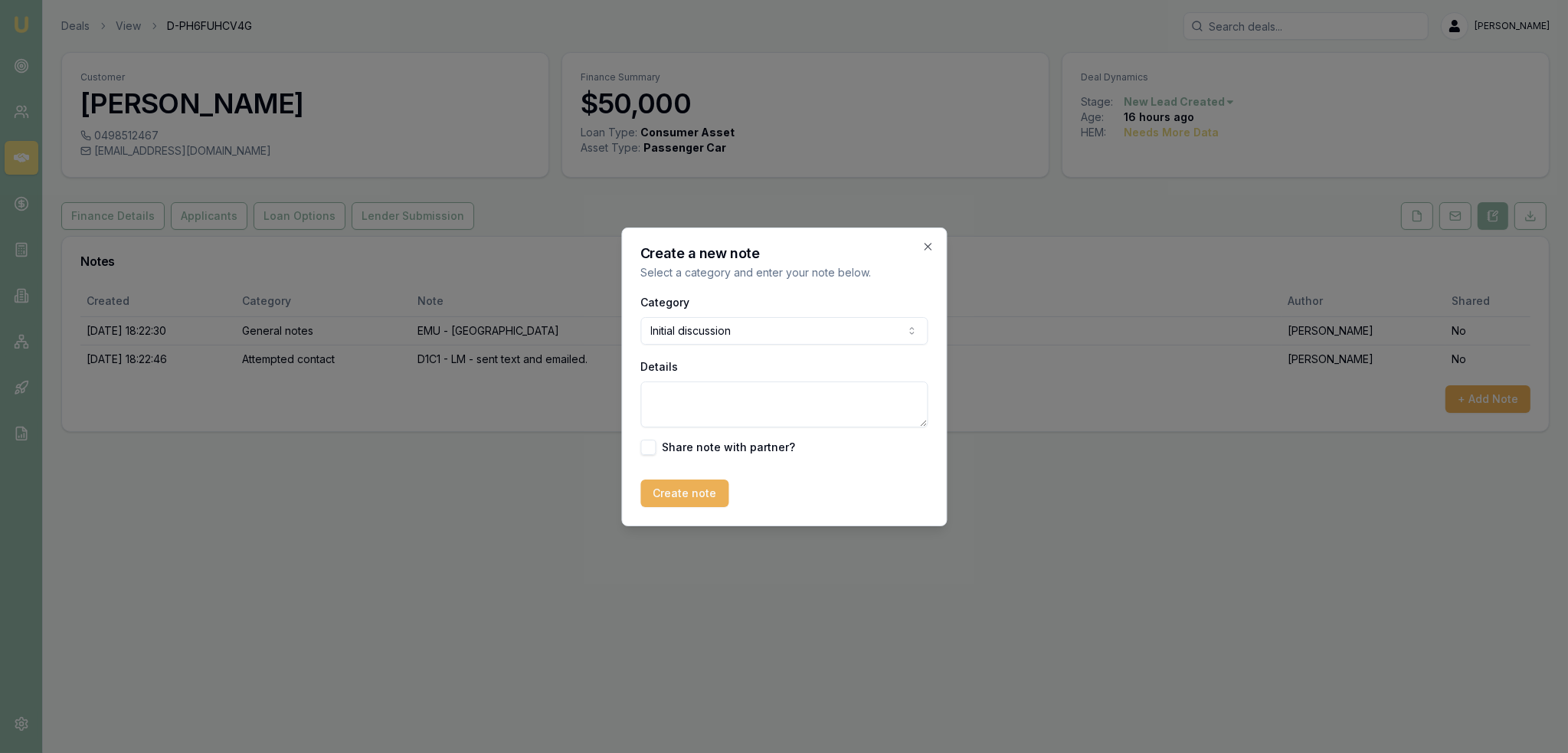
click at [726, 383] on textarea "Details" at bounding box center [784, 404] width 287 height 46
type textarea "Text message conversation - bank account currently showing 7 dishonours and has…"
click at [705, 487] on button "Create note" at bounding box center [684, 493] width 88 height 28
